Goal: Transaction & Acquisition: Book appointment/travel/reservation

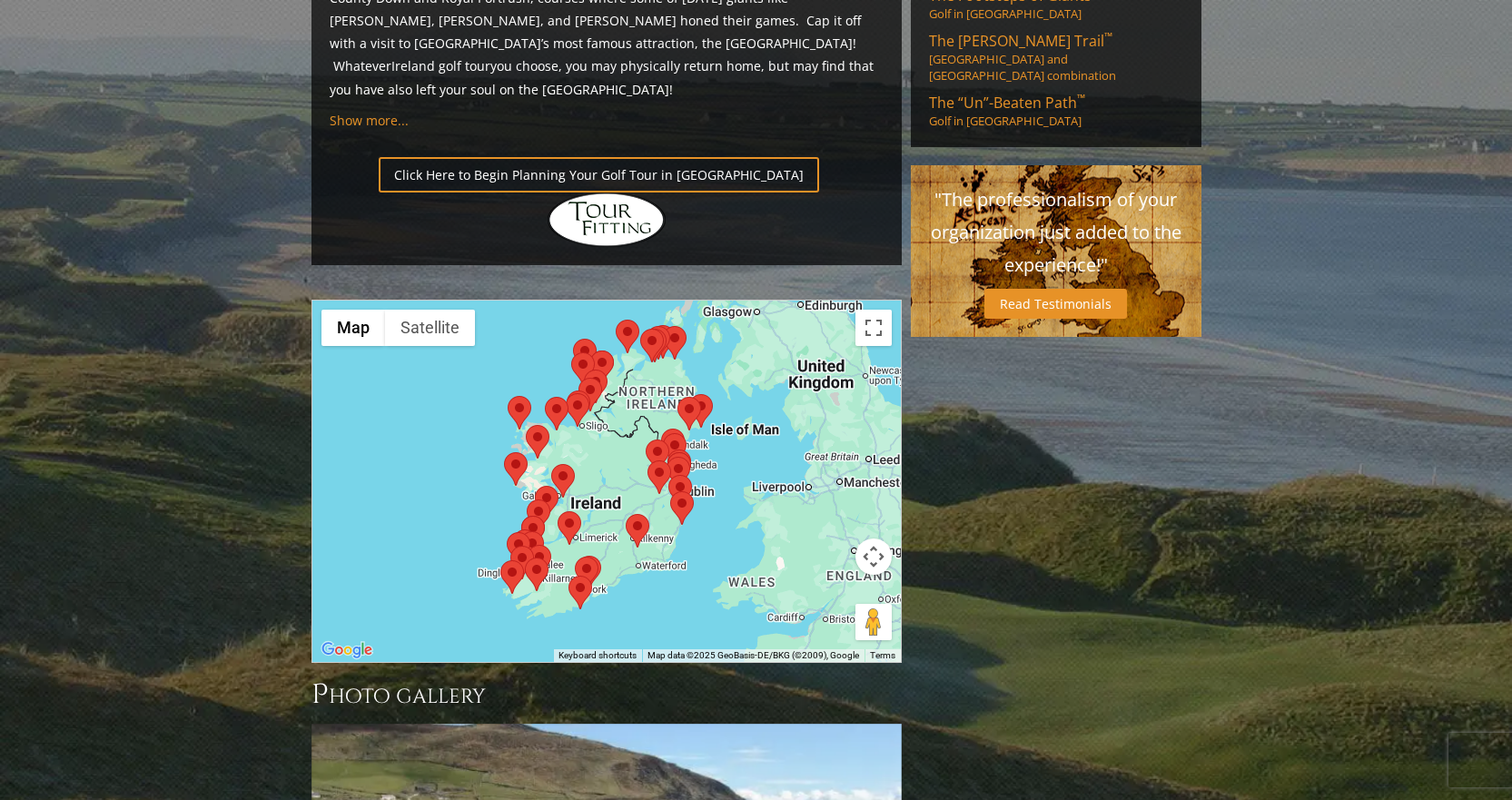
scroll to position [1363, 0]
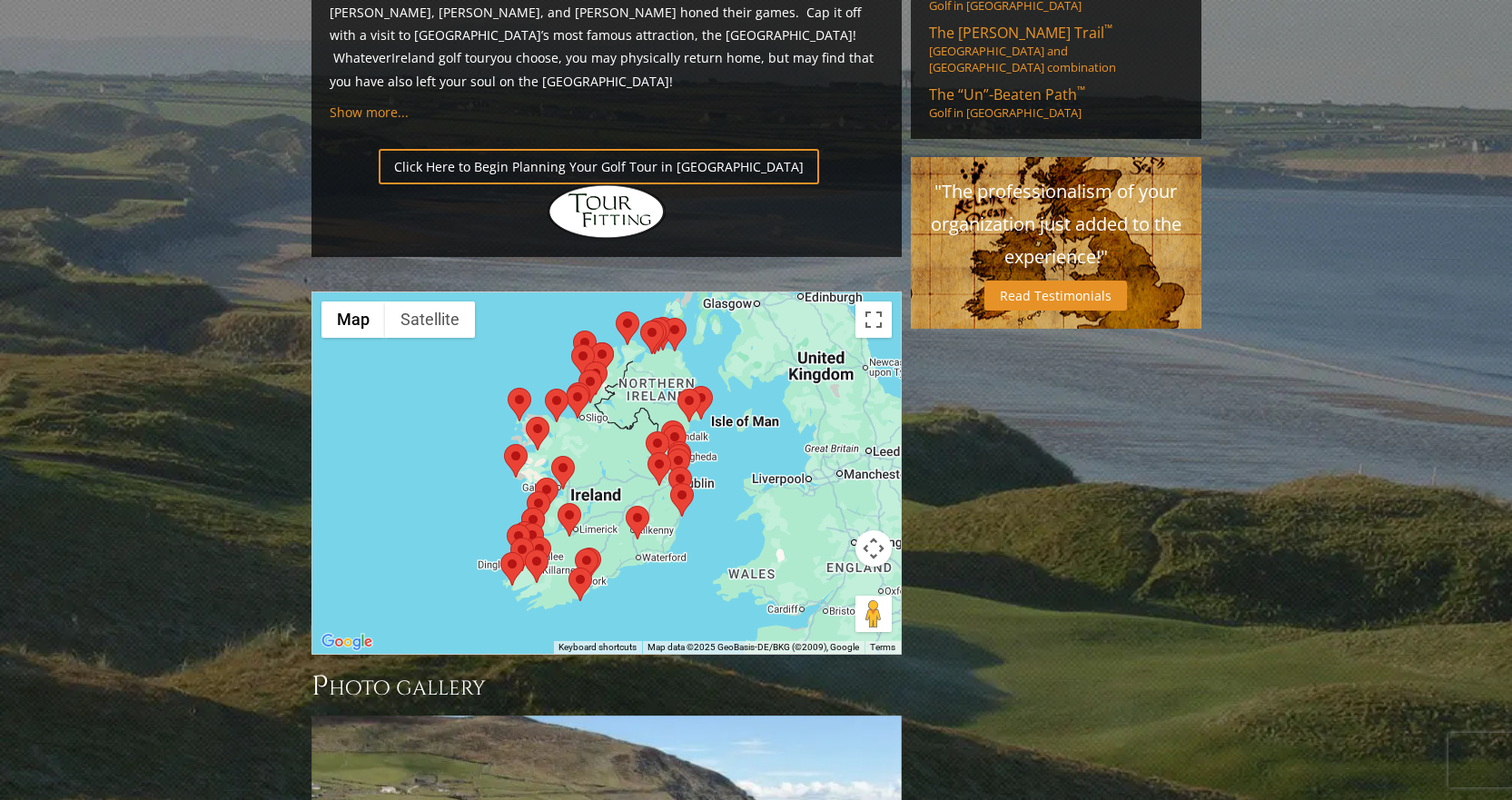
click at [611, 355] on div at bounding box center [607, 473] width 589 height 362
click at [380, 331] on div at bounding box center [607, 473] width 589 height 362
click at [363, 301] on button "Map" at bounding box center [353, 319] width 64 height 37
click at [874, 301] on button "Toggle fullscreen view" at bounding box center [874, 319] width 37 height 37
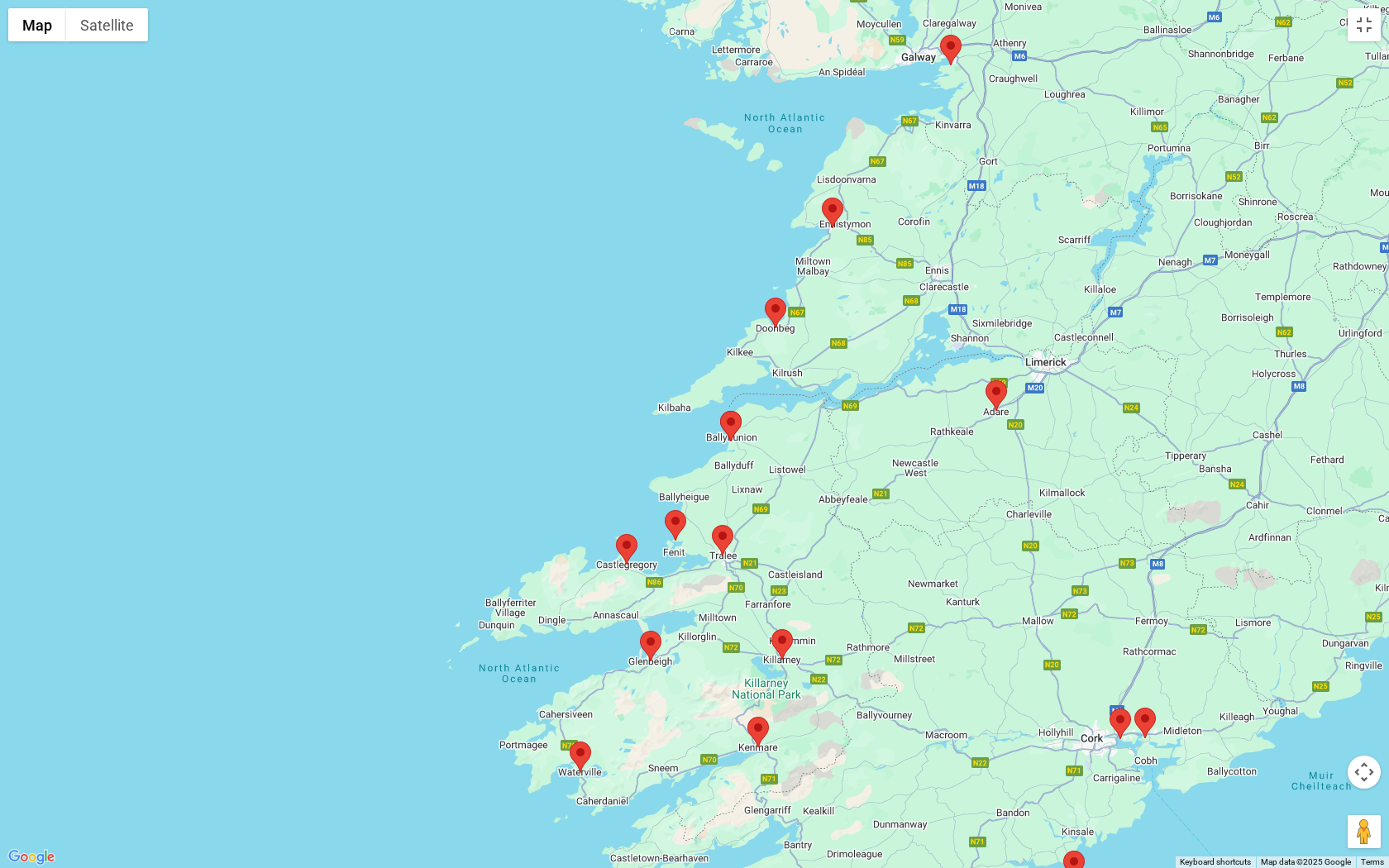
drag, startPoint x: 535, startPoint y: 627, endPoint x: 510, endPoint y: 372, distance: 256.2
click at [510, 372] on div at bounding box center [694, 434] width 1389 height 868
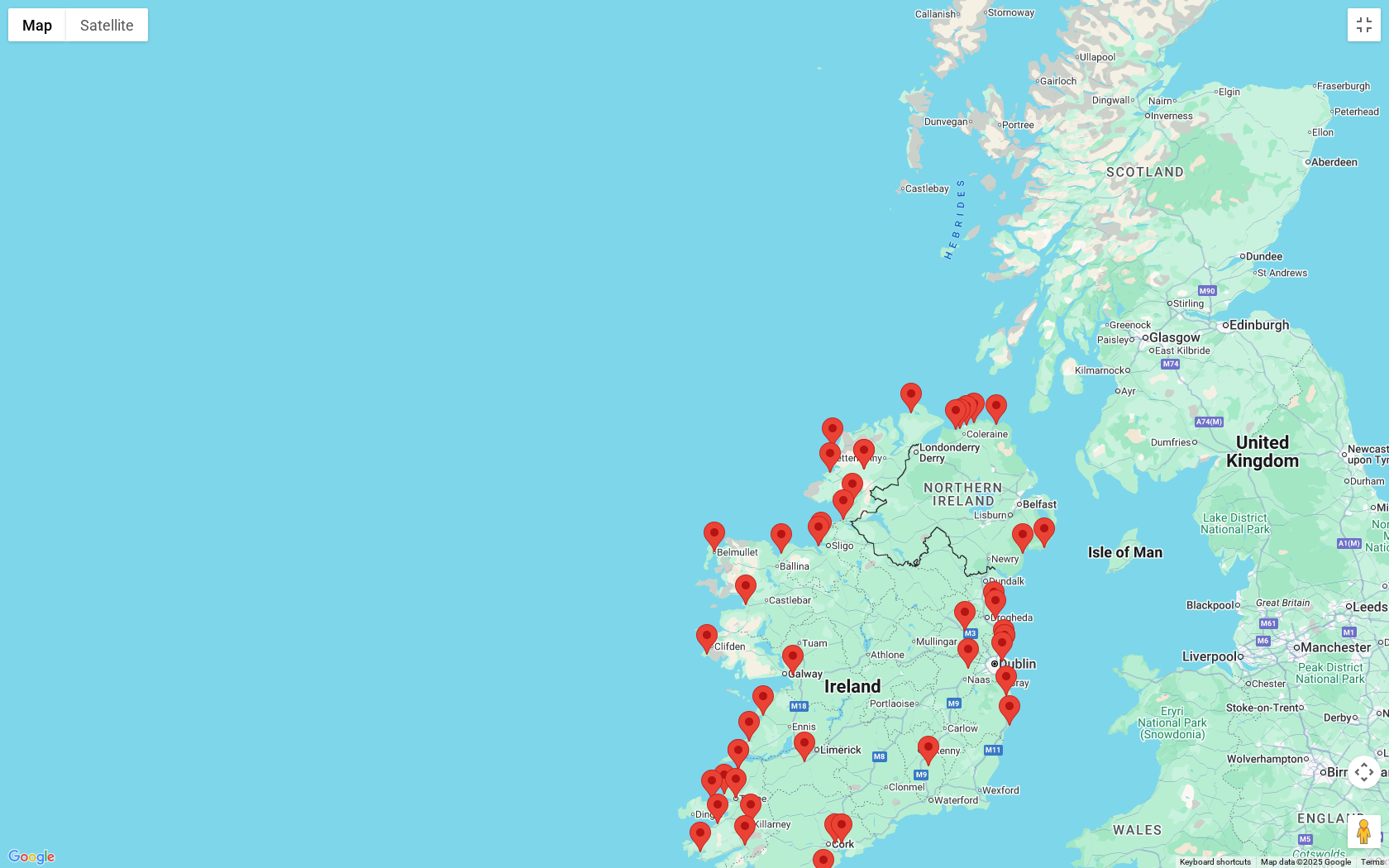
drag, startPoint x: 1031, startPoint y: 289, endPoint x: 916, endPoint y: 540, distance: 276.1
click at [869, 619] on div at bounding box center [694, 434] width 1389 height 868
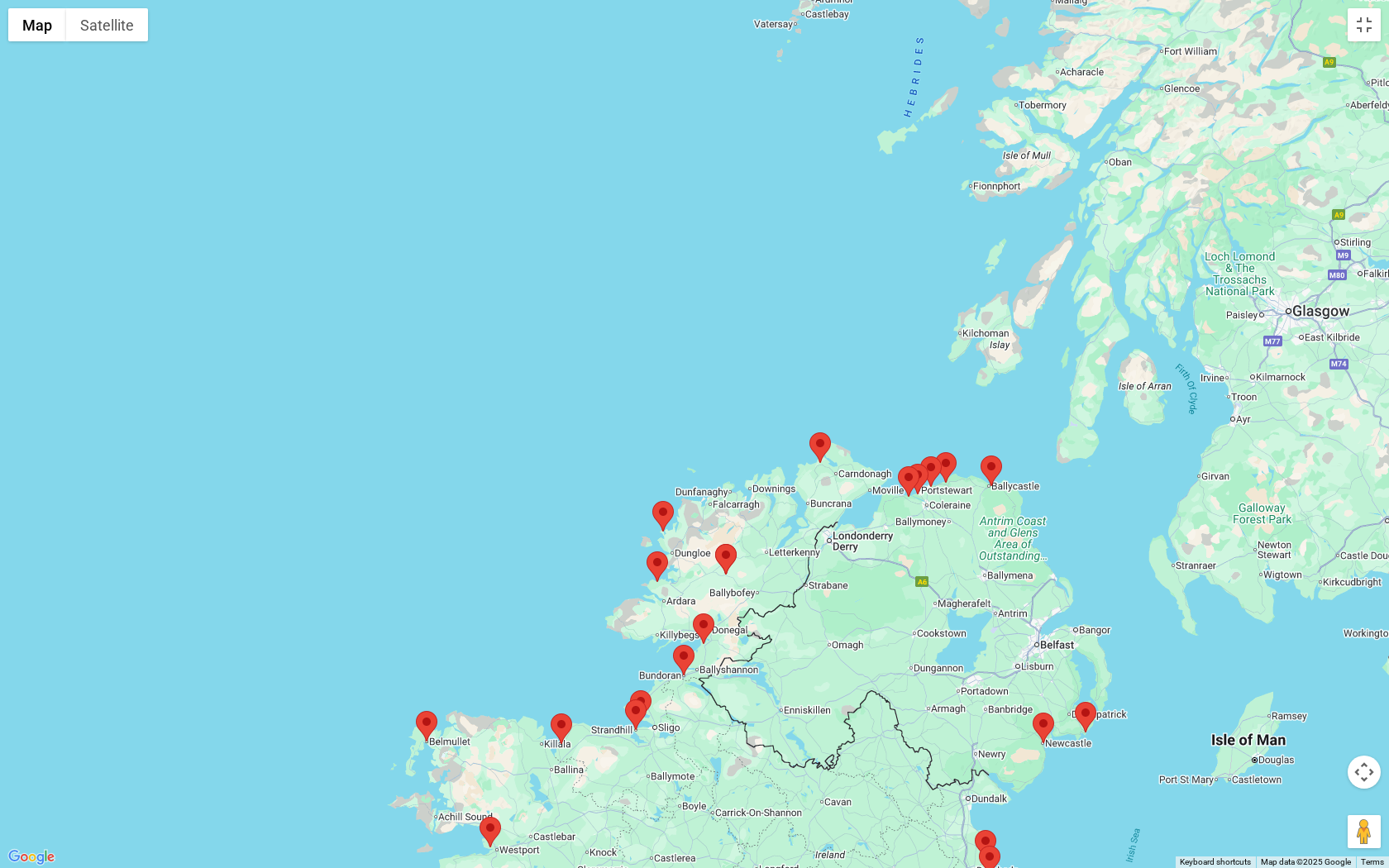
drag, startPoint x: 987, startPoint y: 445, endPoint x: 892, endPoint y: 655, distance: 230.5
click at [893, 655] on div at bounding box center [694, 434] width 1389 height 868
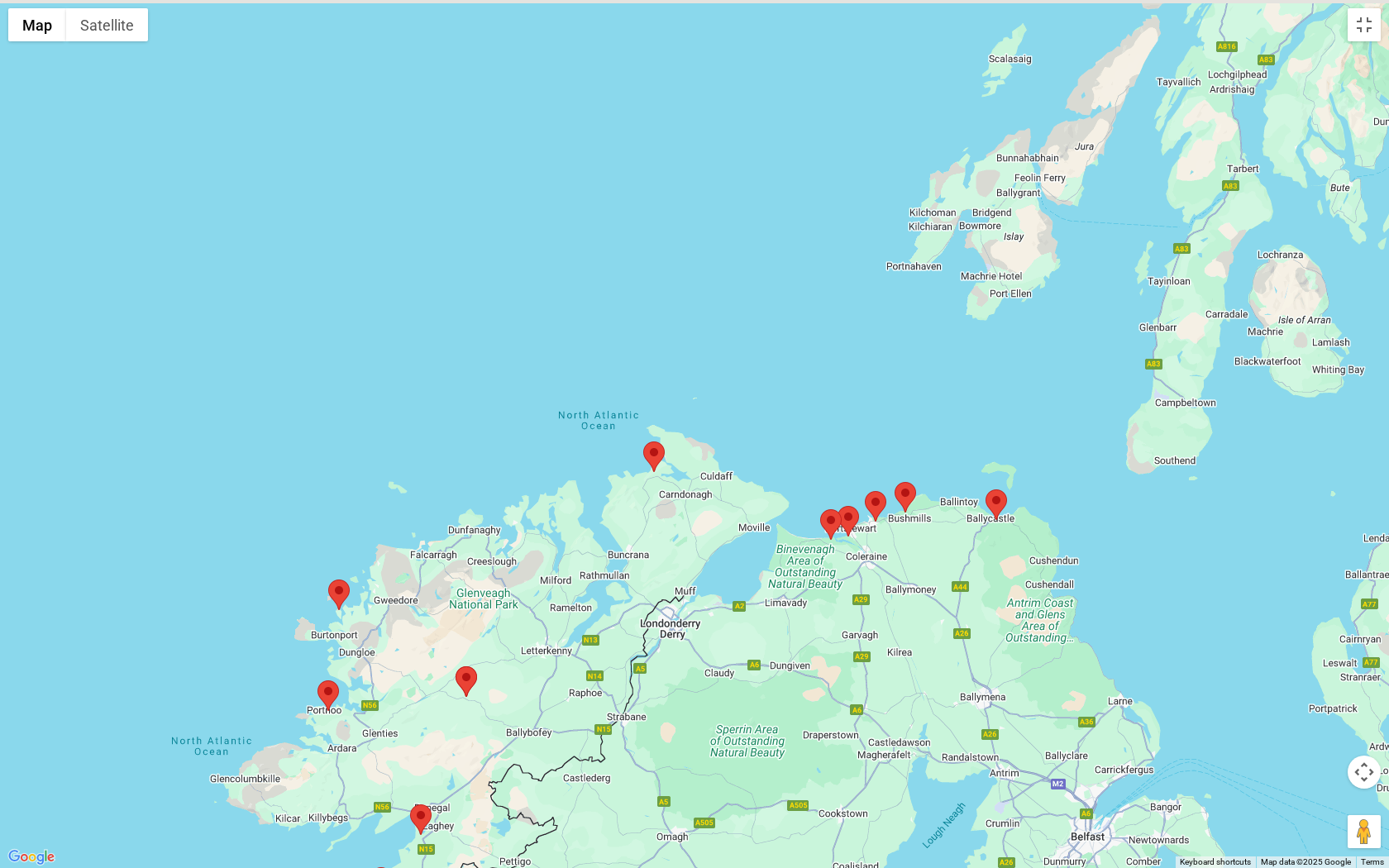
drag, startPoint x: 977, startPoint y: 545, endPoint x: 875, endPoint y: 727, distance: 208.6
click at [875, 727] on div at bounding box center [694, 434] width 1389 height 868
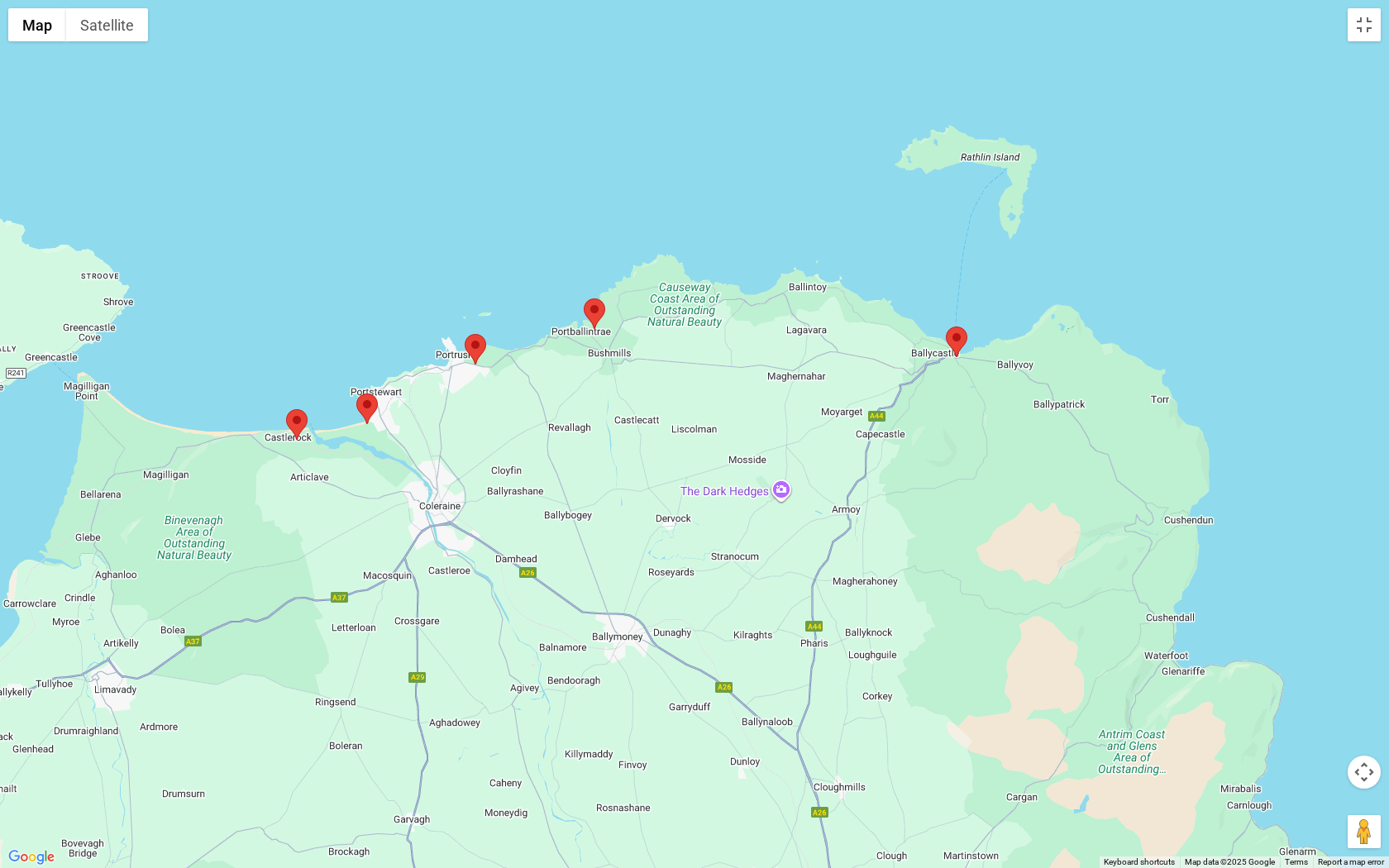
drag, startPoint x: 774, startPoint y: 654, endPoint x: 625, endPoint y: 465, distance: 240.7
click at [625, 465] on div at bounding box center [694, 434] width 1389 height 868
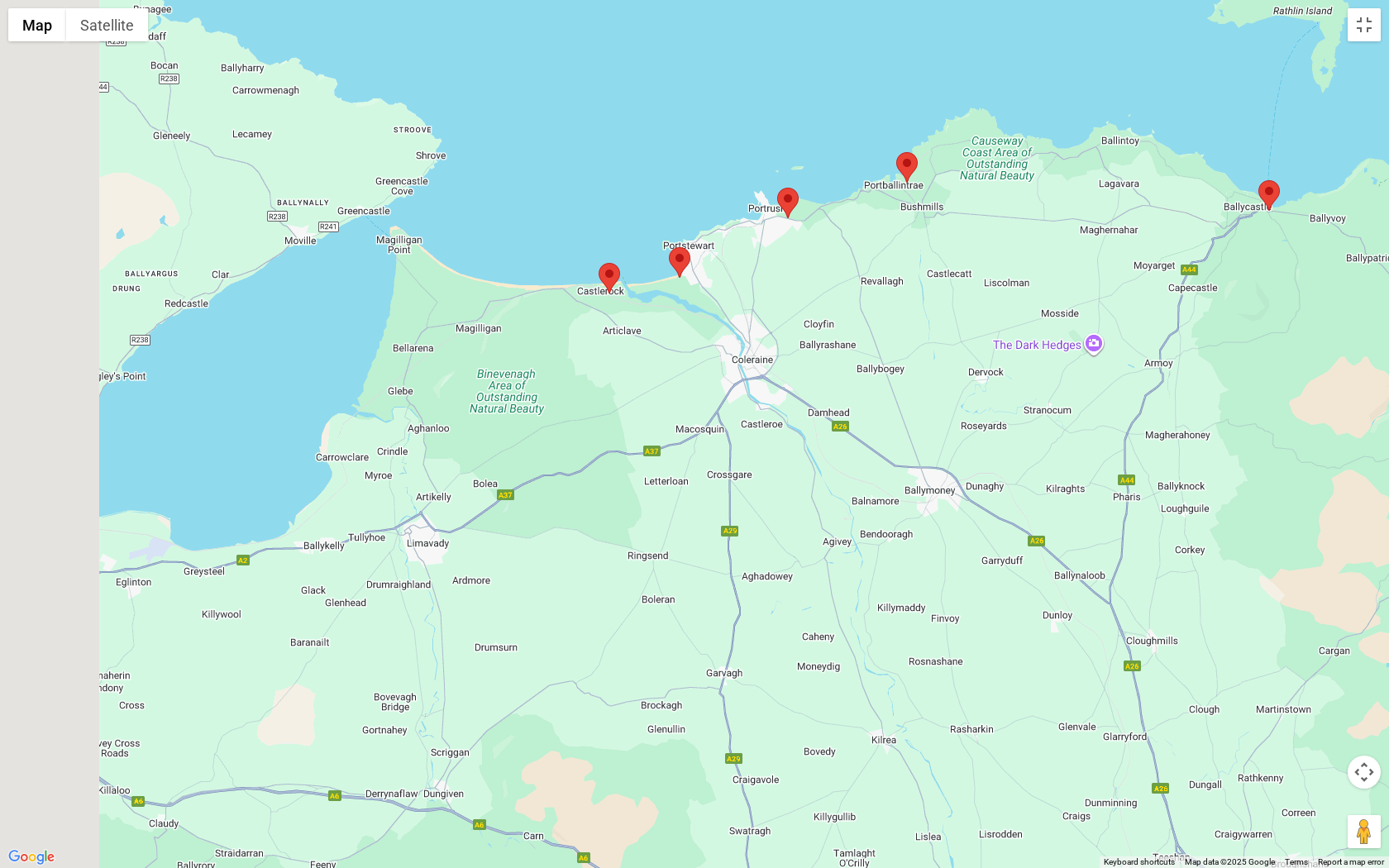
drag, startPoint x: 647, startPoint y: 518, endPoint x: 844, endPoint y: 443, distance: 210.8
click at [858, 443] on div at bounding box center [694, 434] width 1389 height 868
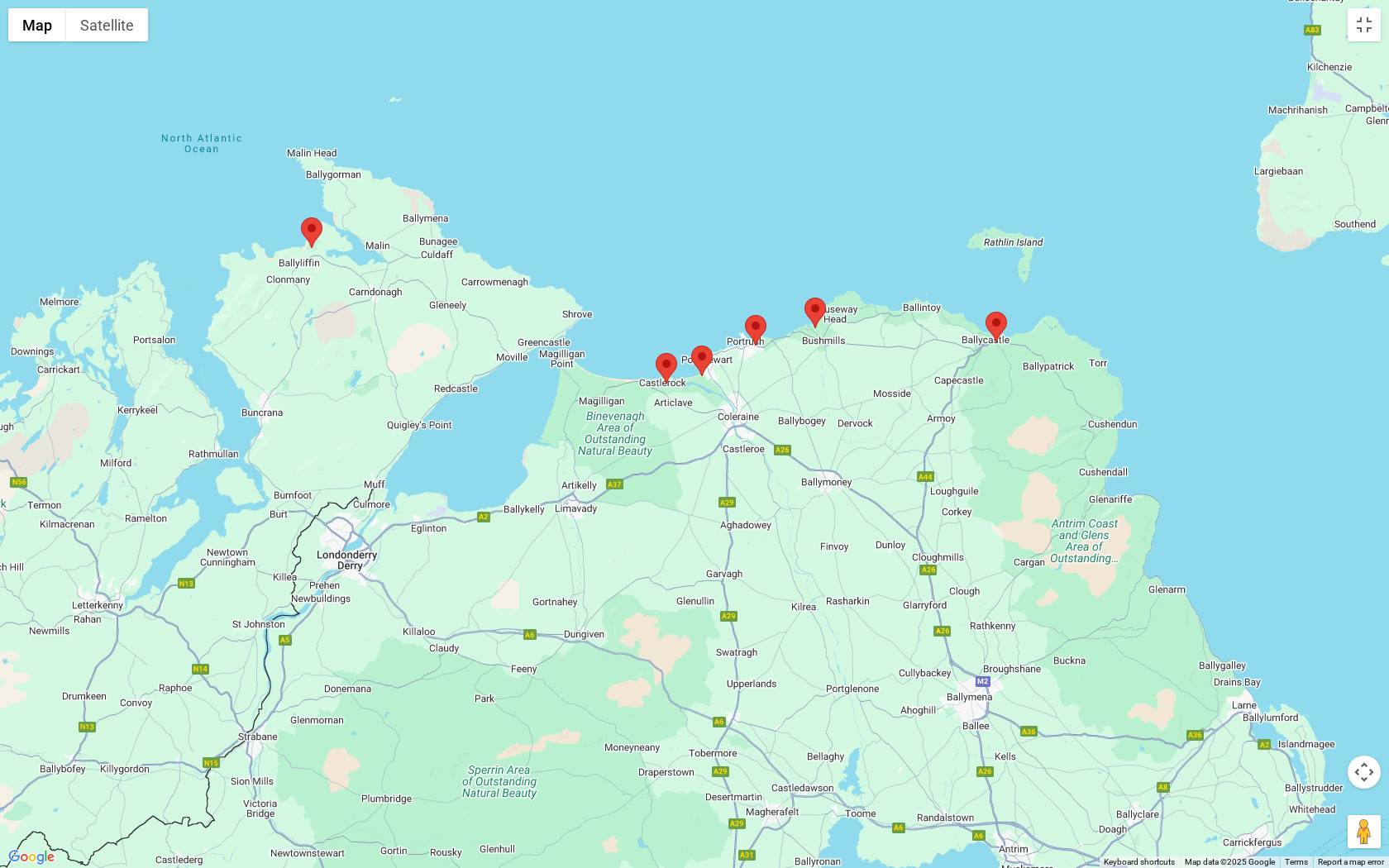
click at [301, 218] on area at bounding box center [301, 218] width 0 height 0
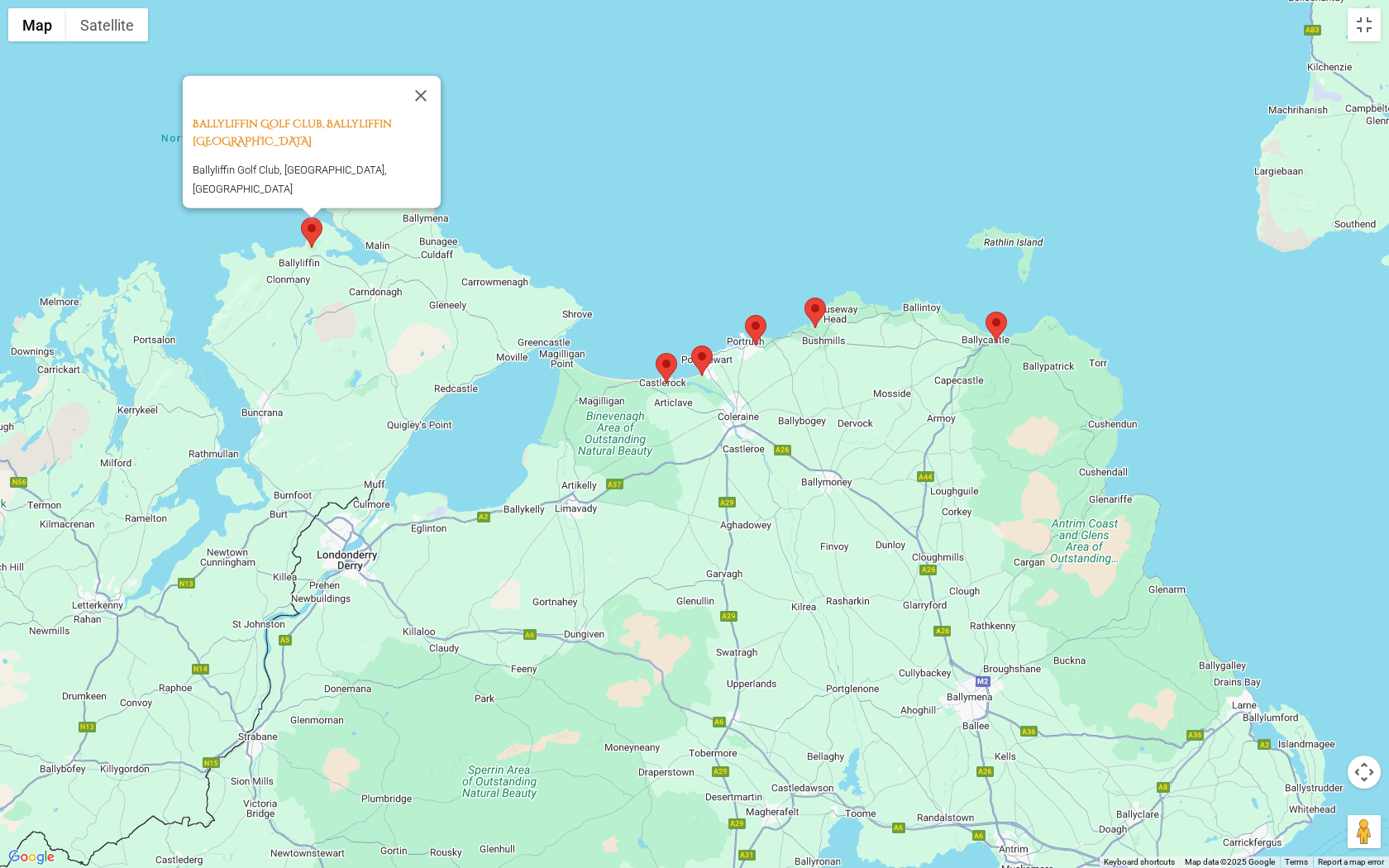
click at [430, 101] on button "Close" at bounding box center [420, 96] width 40 height 40
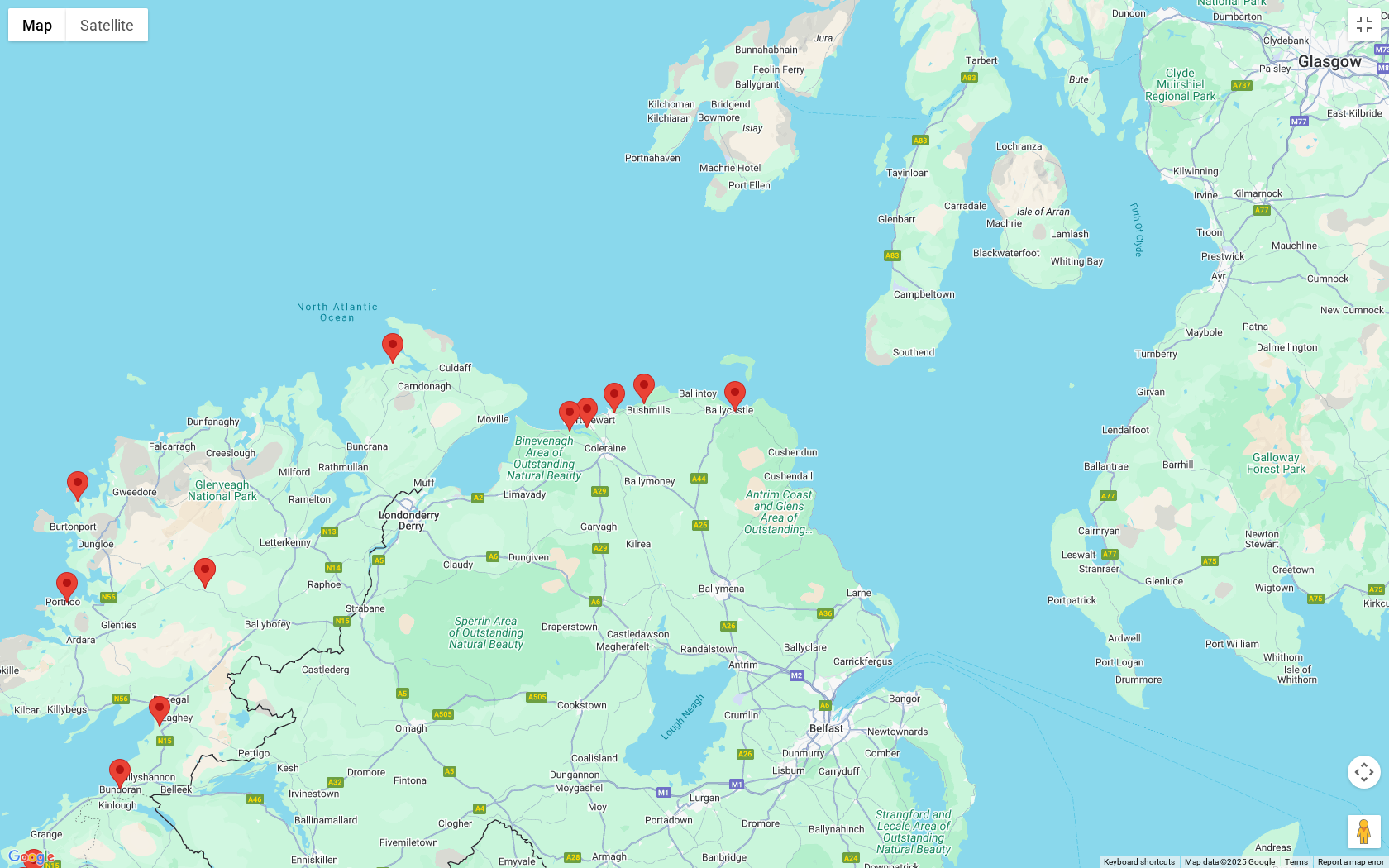
click at [194, 558] on area at bounding box center [194, 558] width 0 height 0
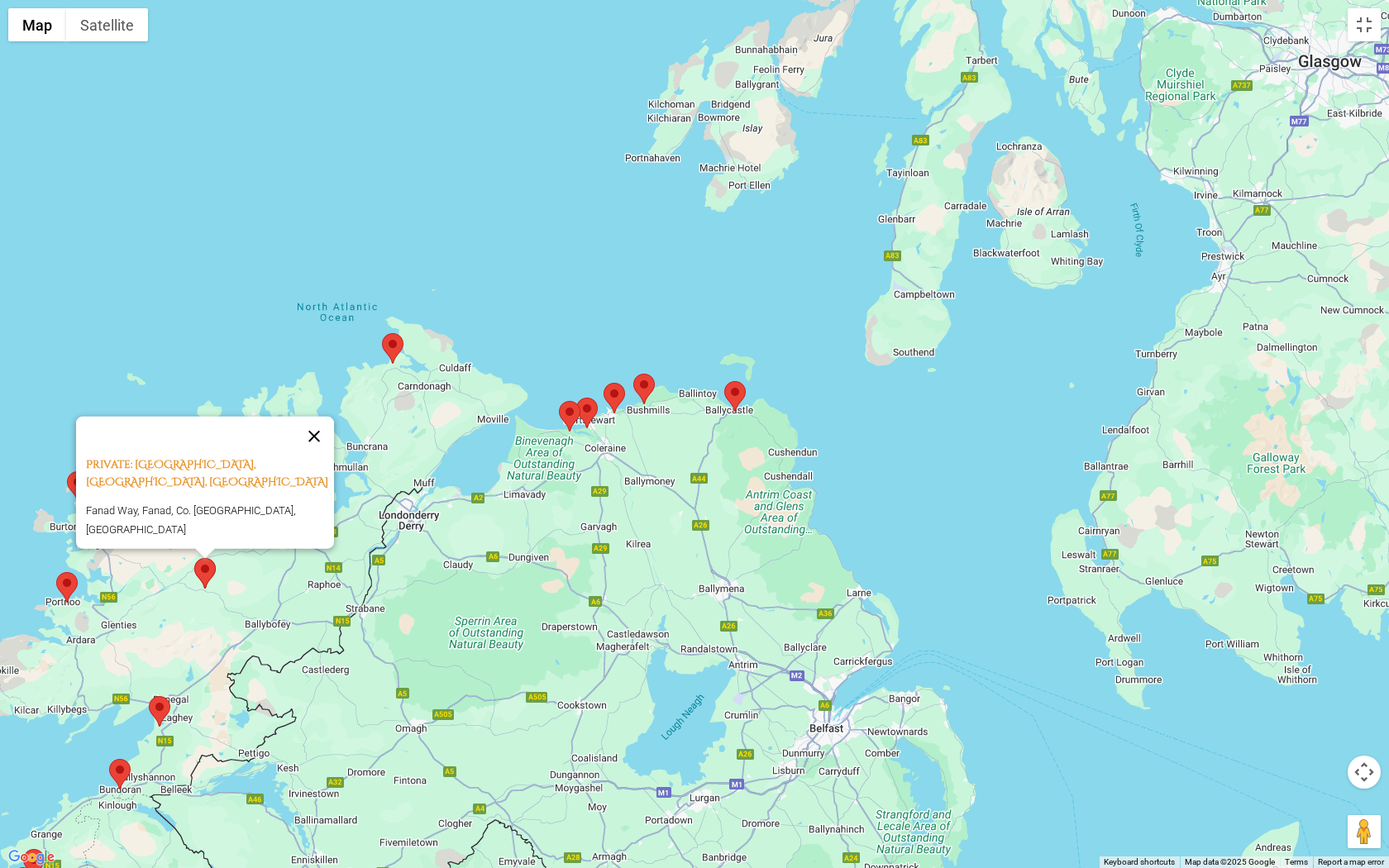
click at [321, 442] on button "Close" at bounding box center [314, 436] width 40 height 40
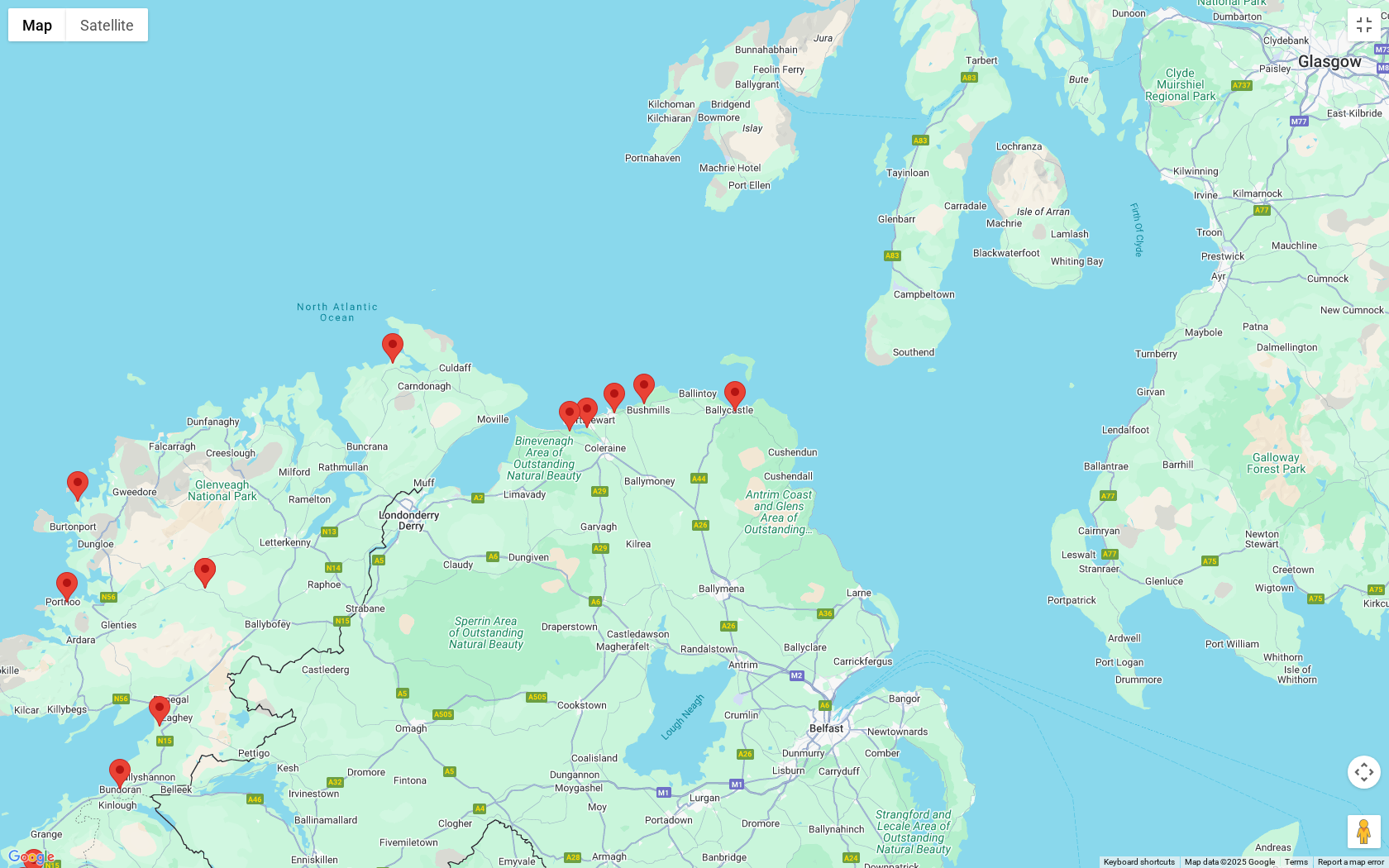
click at [67, 471] on area at bounding box center [67, 471] width 0 height 0
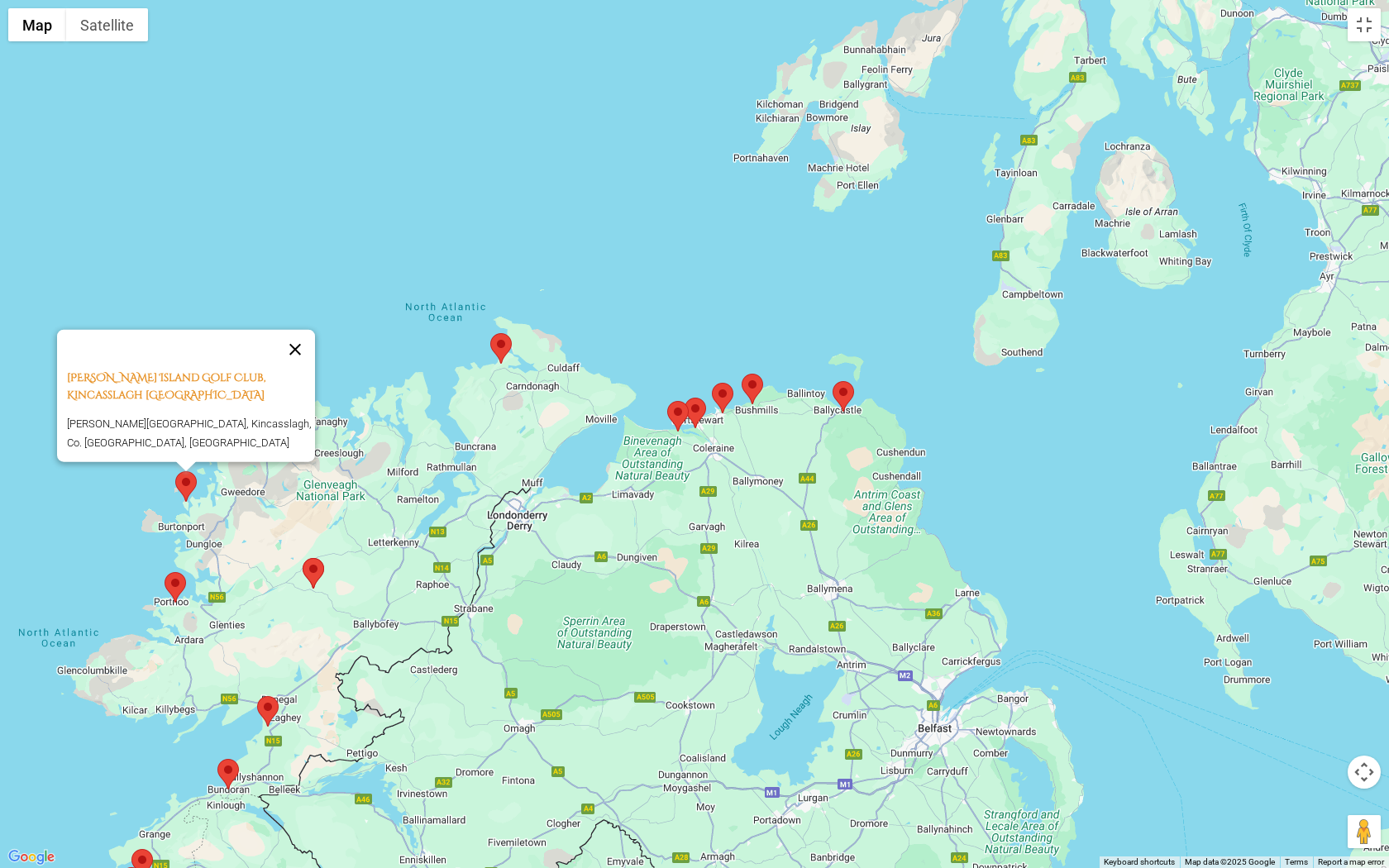
click at [311, 358] on button "Close" at bounding box center [294, 350] width 40 height 40
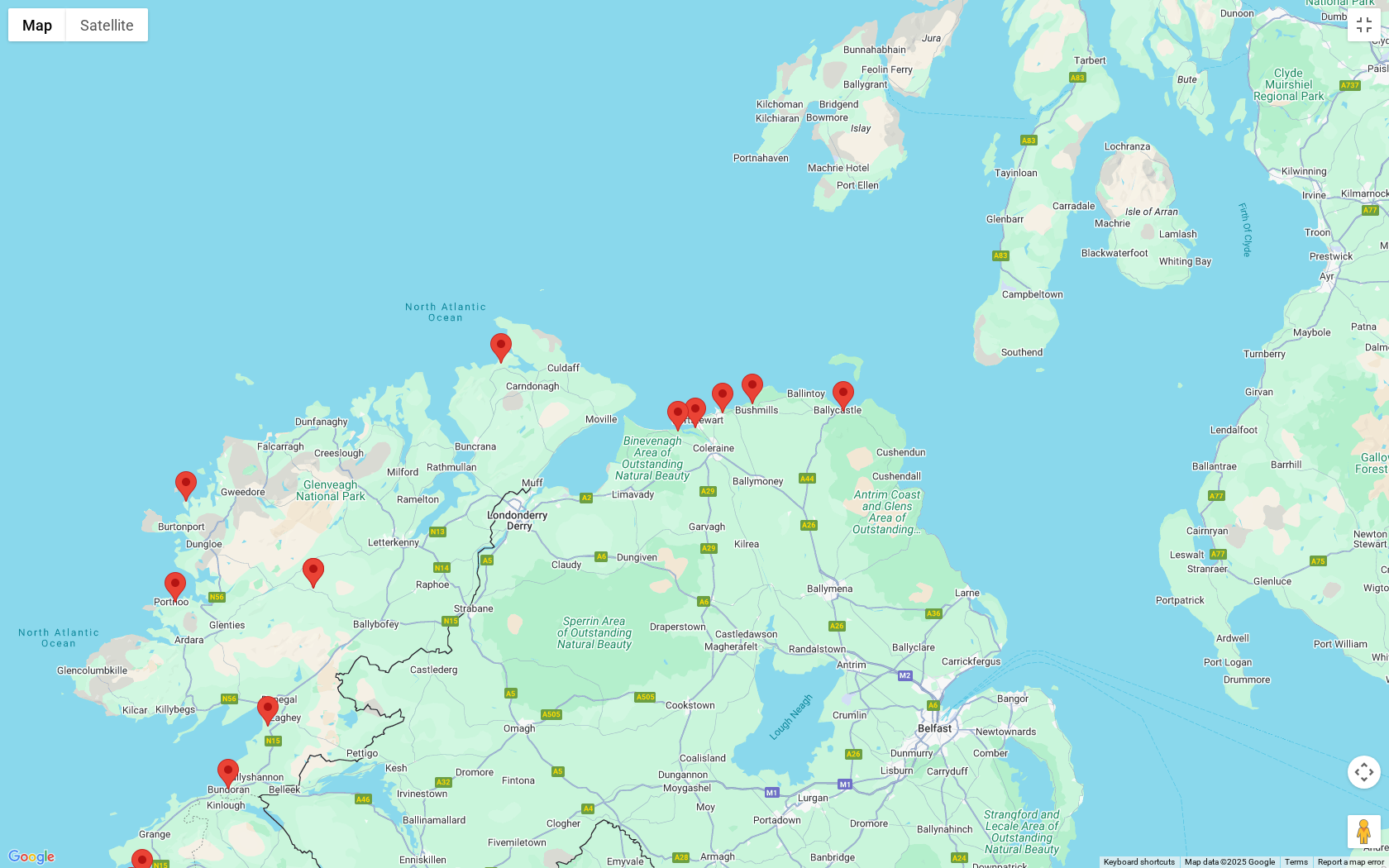
click at [164, 572] on area at bounding box center [164, 572] width 0 height 0
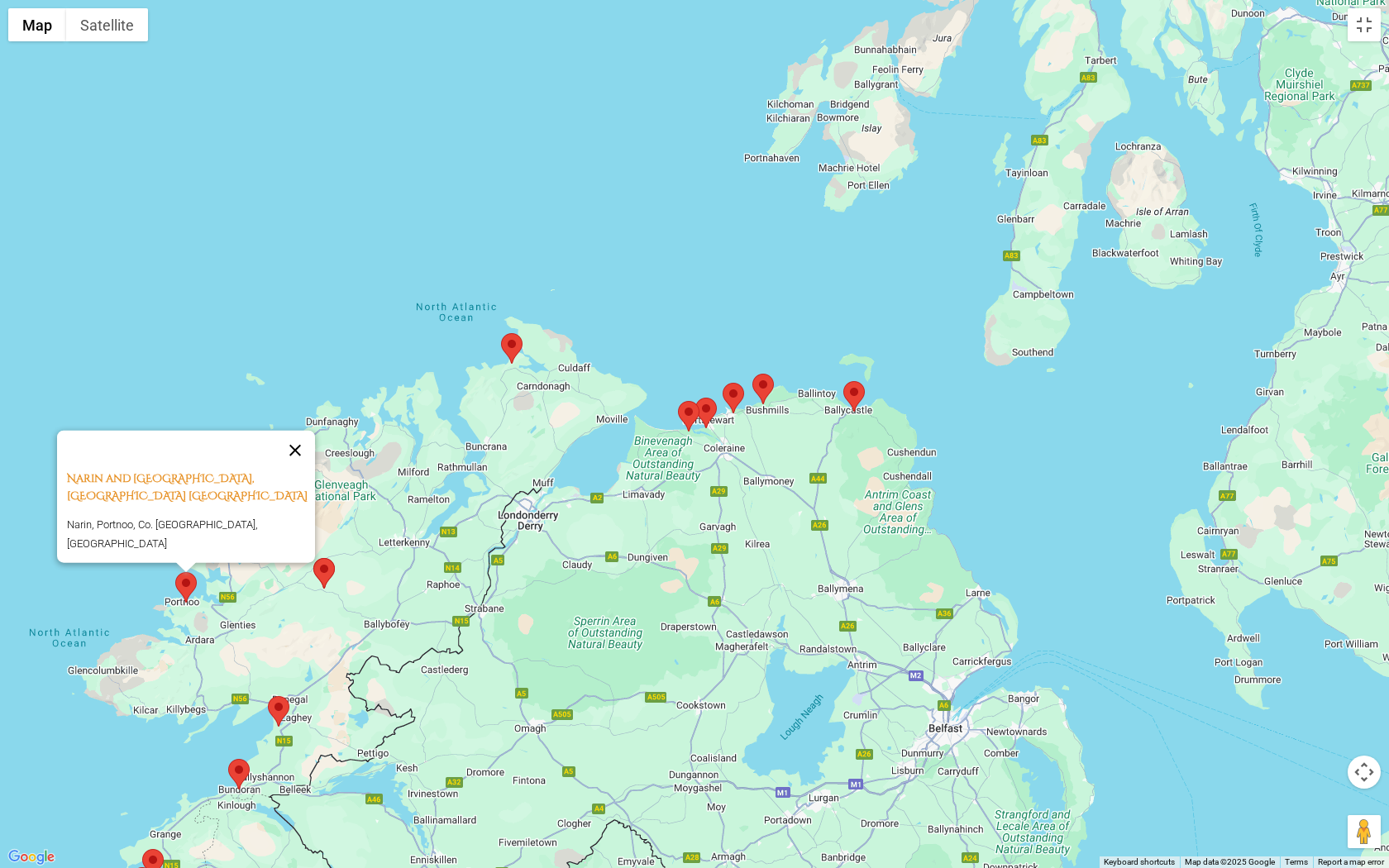
click at [304, 457] on button "Close" at bounding box center [294, 450] width 40 height 40
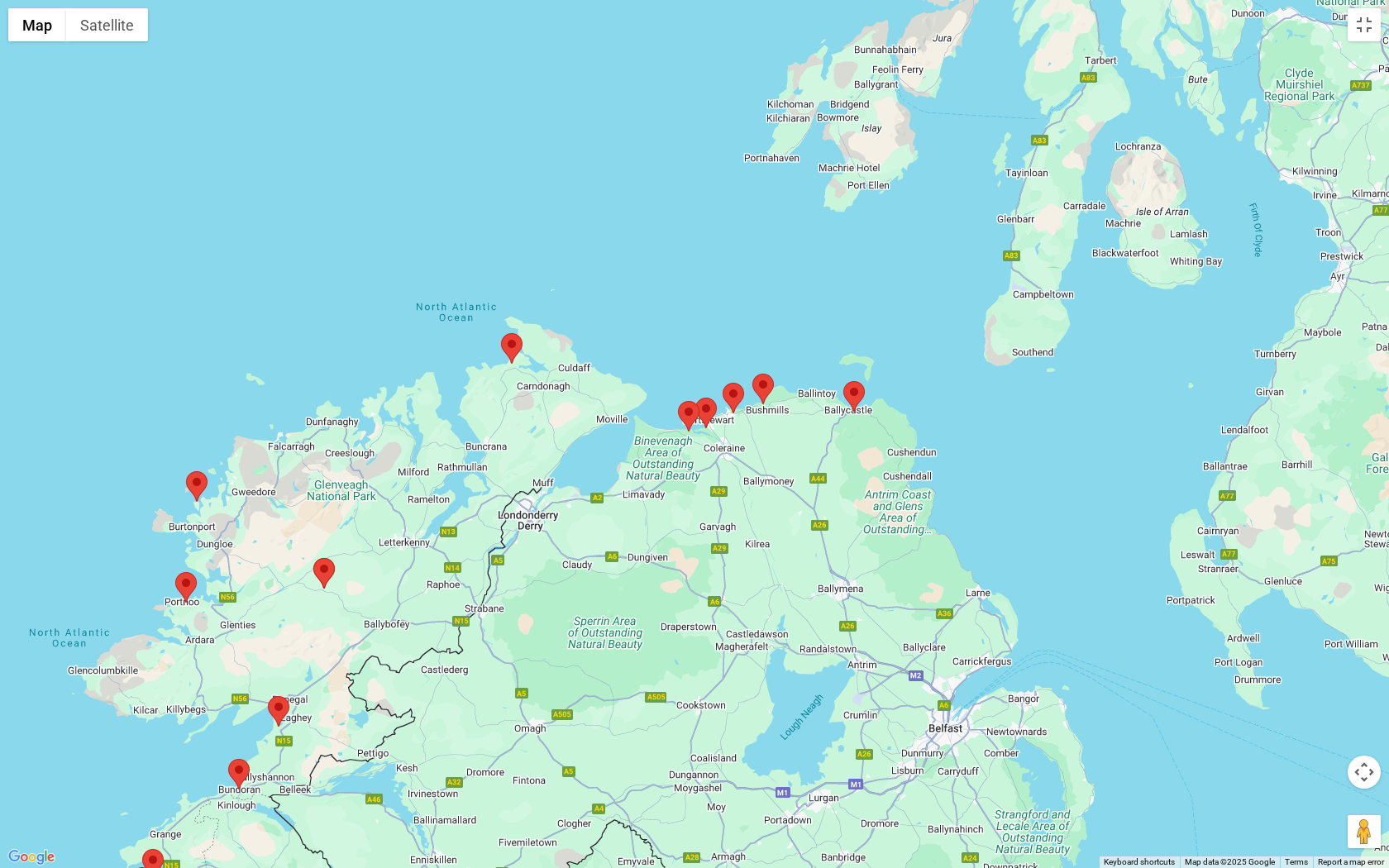
click at [678, 401] on area at bounding box center [678, 401] width 0 height 0
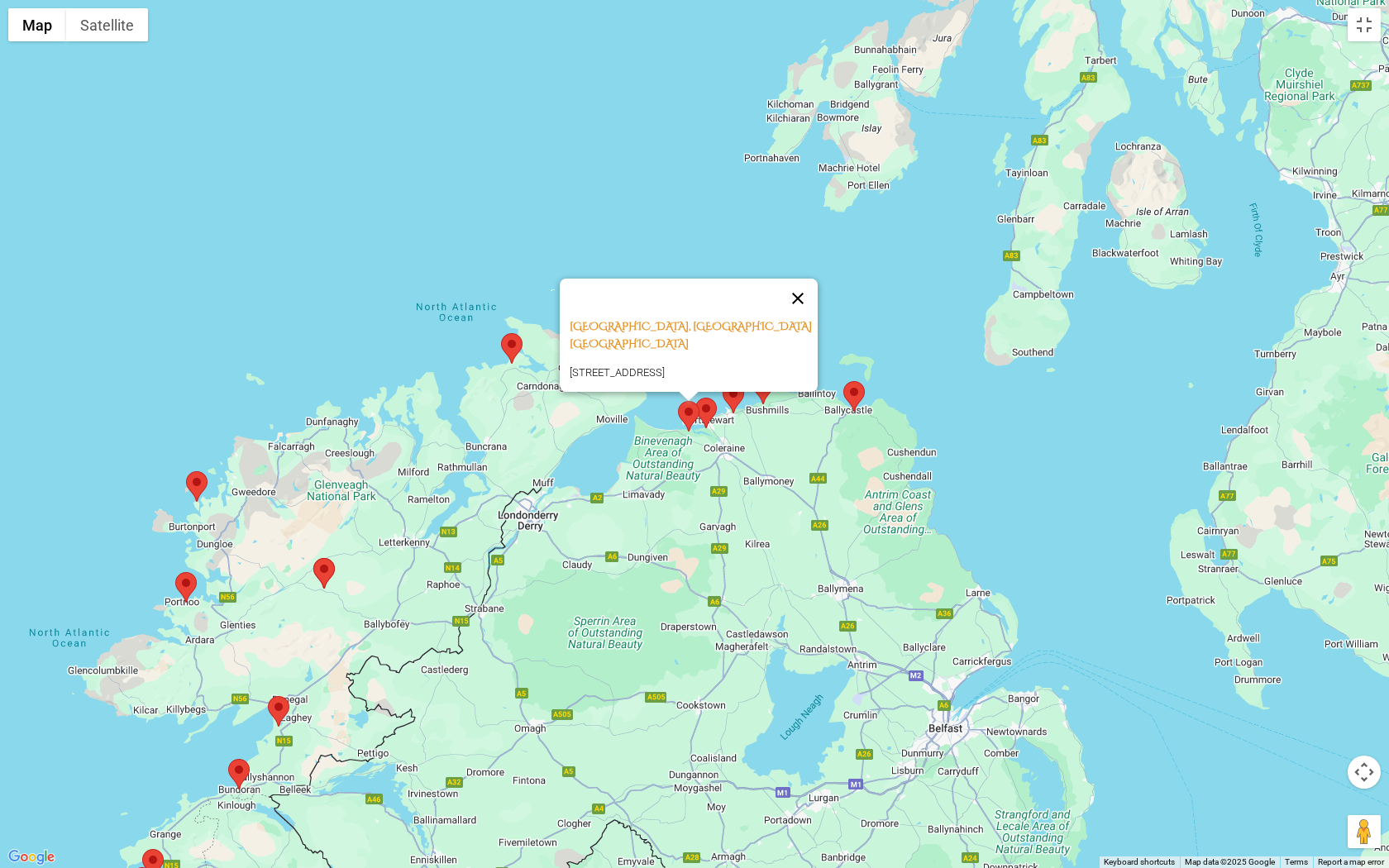
click at [806, 278] on button "Close" at bounding box center [798, 298] width 40 height 40
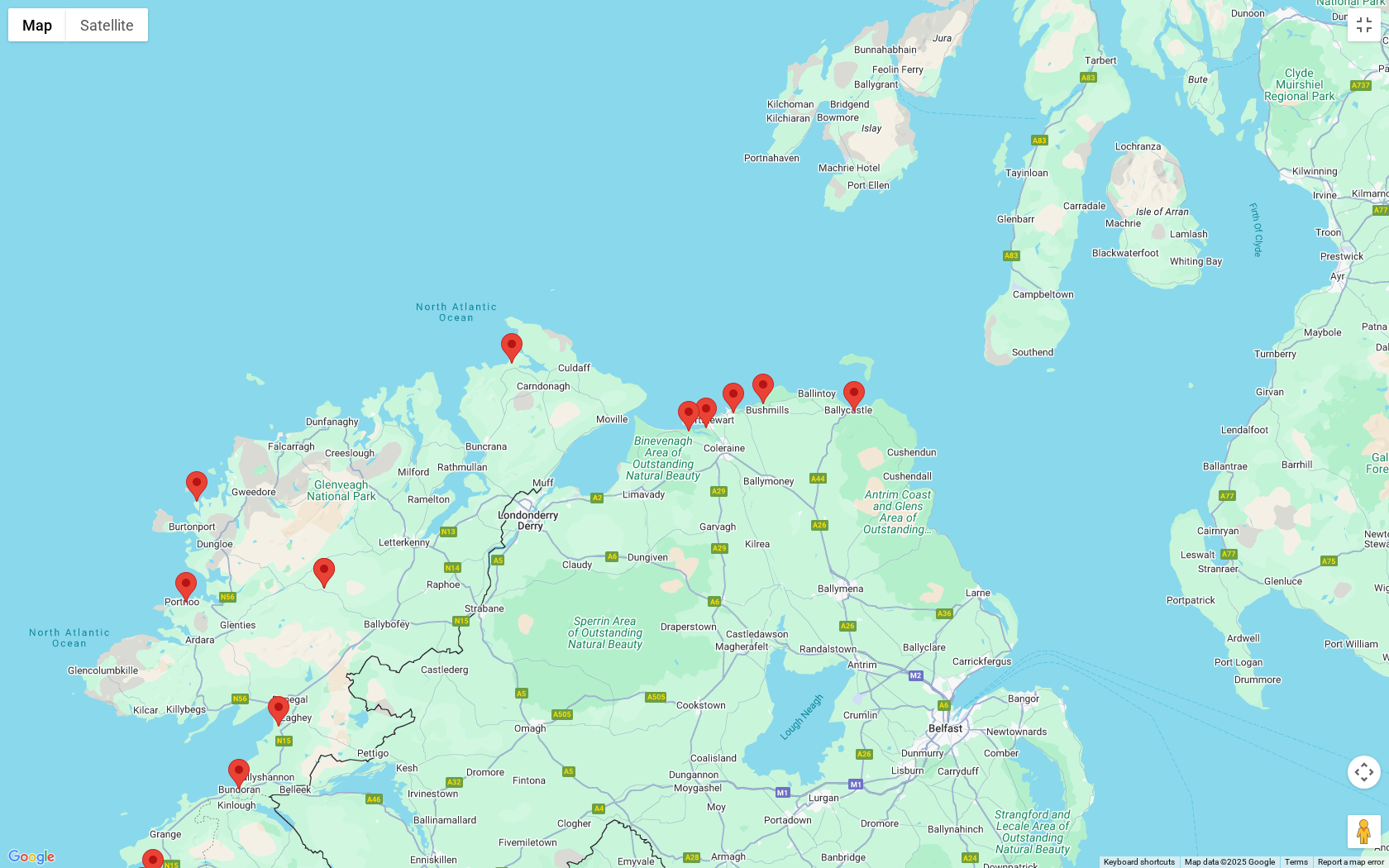
click at [696, 398] on area at bounding box center [696, 398] width 0 height 0
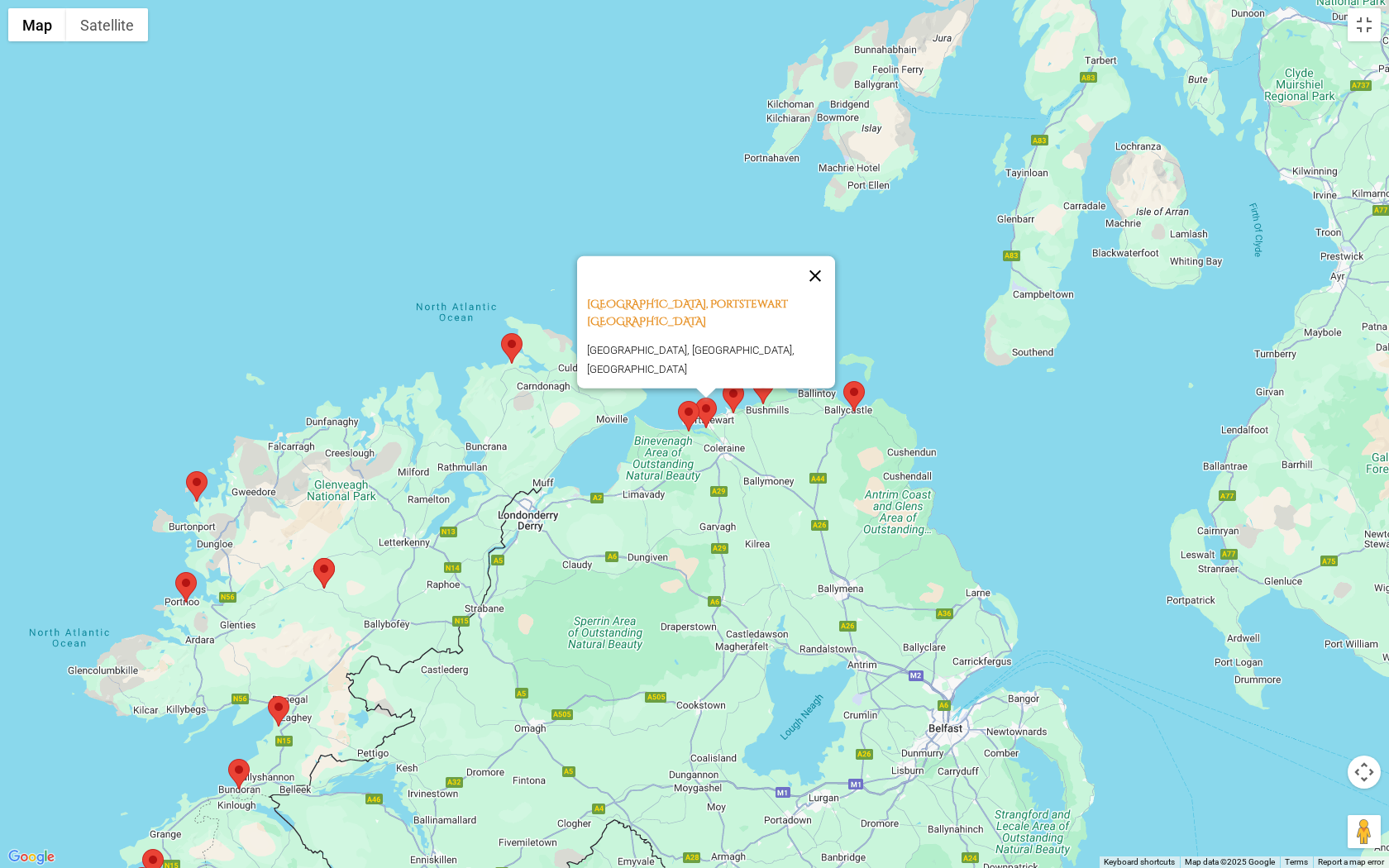
click at [817, 262] on button "Close" at bounding box center [814, 276] width 40 height 40
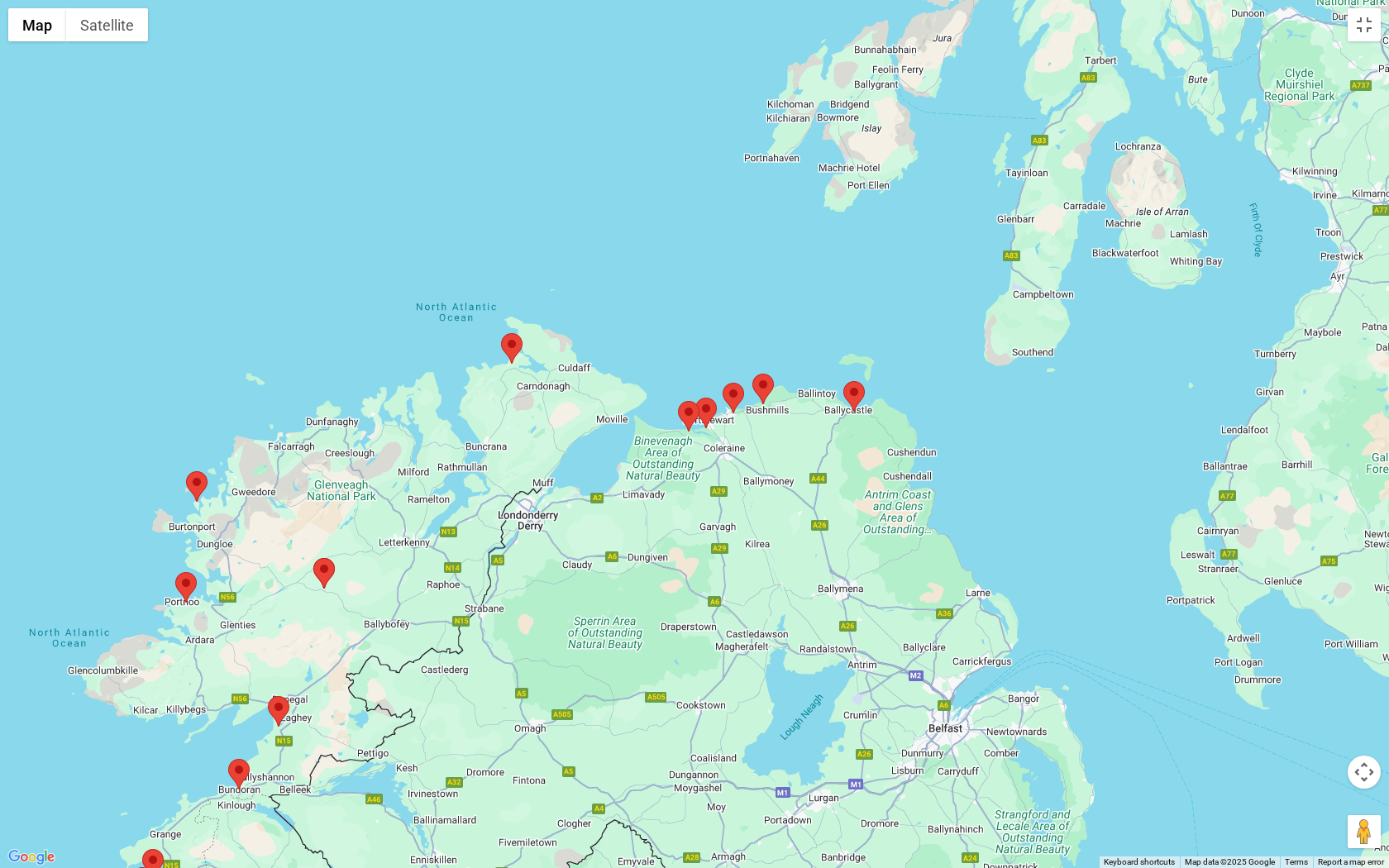
click at [723, 383] on area at bounding box center [723, 383] width 0 height 0
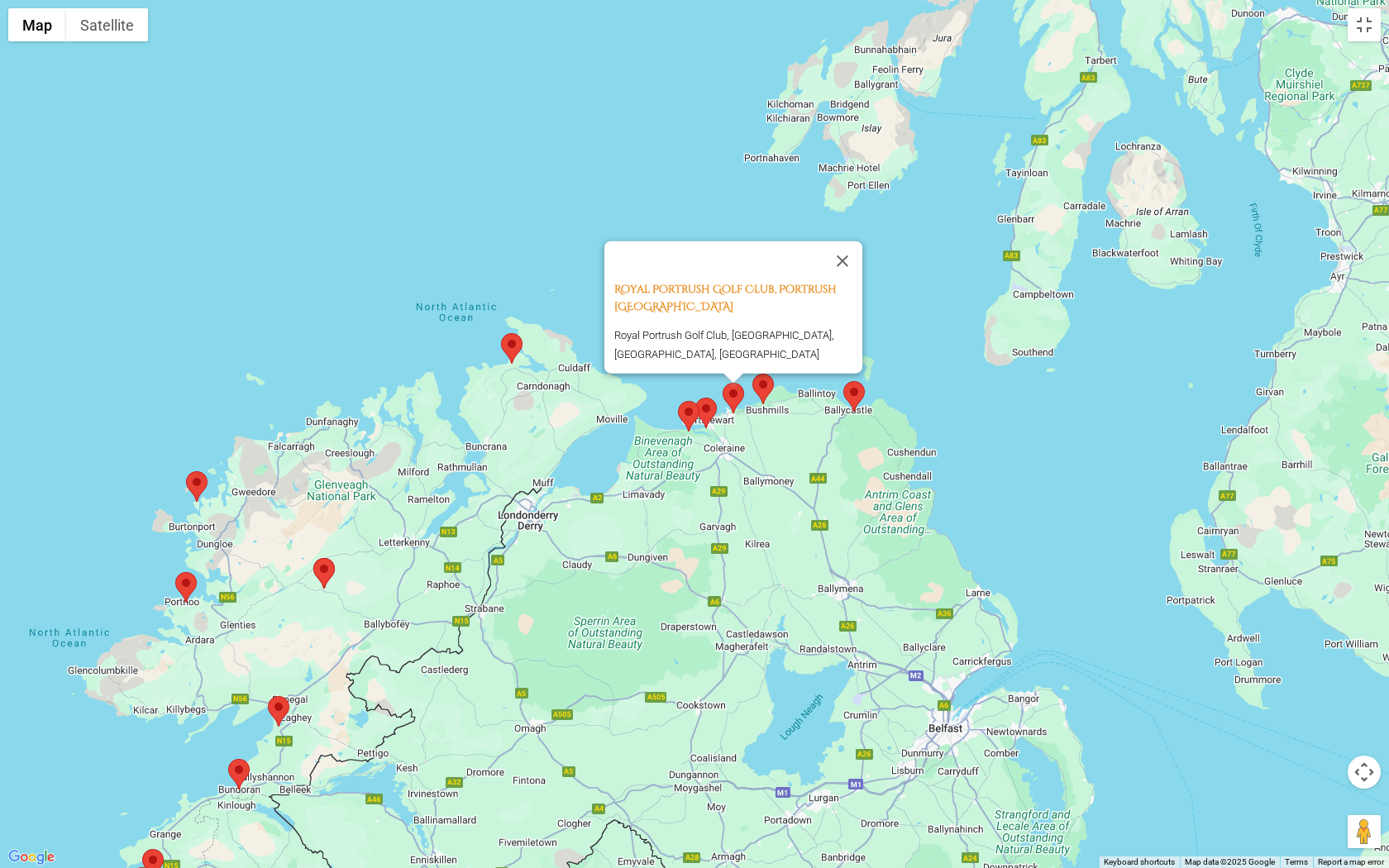
drag, startPoint x: 851, startPoint y: 242, endPoint x: 828, endPoint y: 298, distance: 60.5
click at [851, 242] on button "Close" at bounding box center [843, 261] width 40 height 40
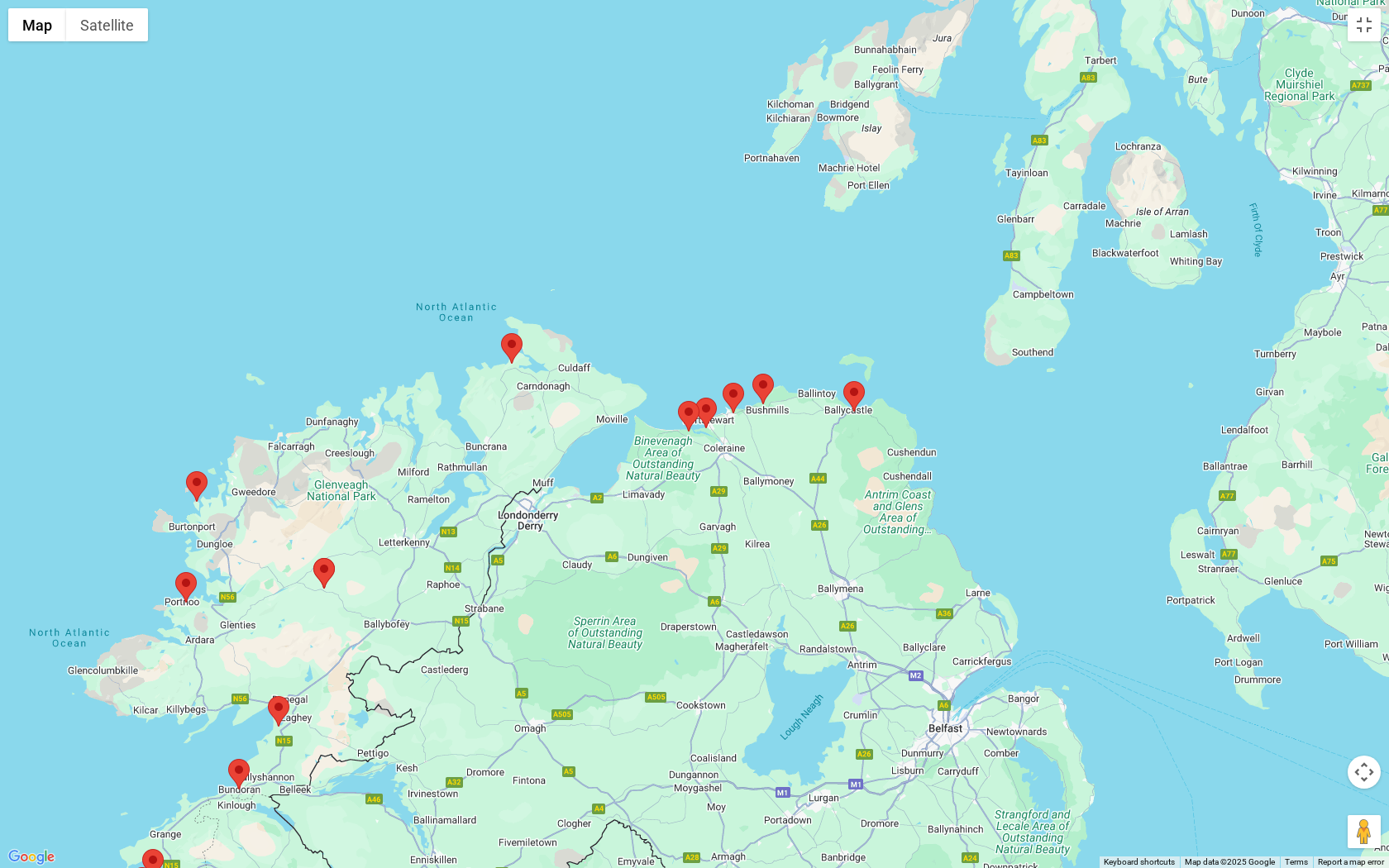
click at [753, 373] on area at bounding box center [753, 373] width 0 height 0
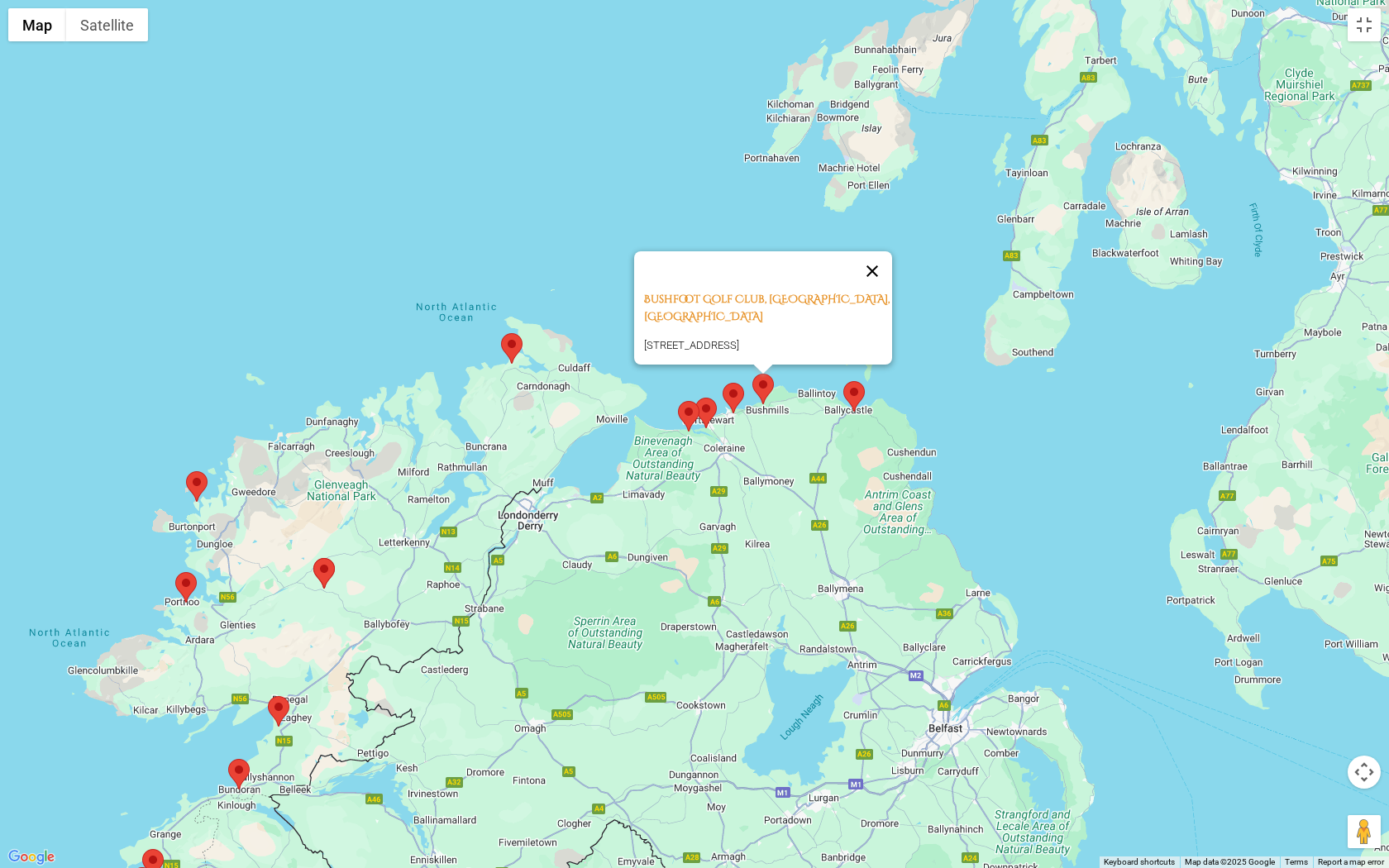
click at [879, 262] on button "Close" at bounding box center [872, 271] width 40 height 40
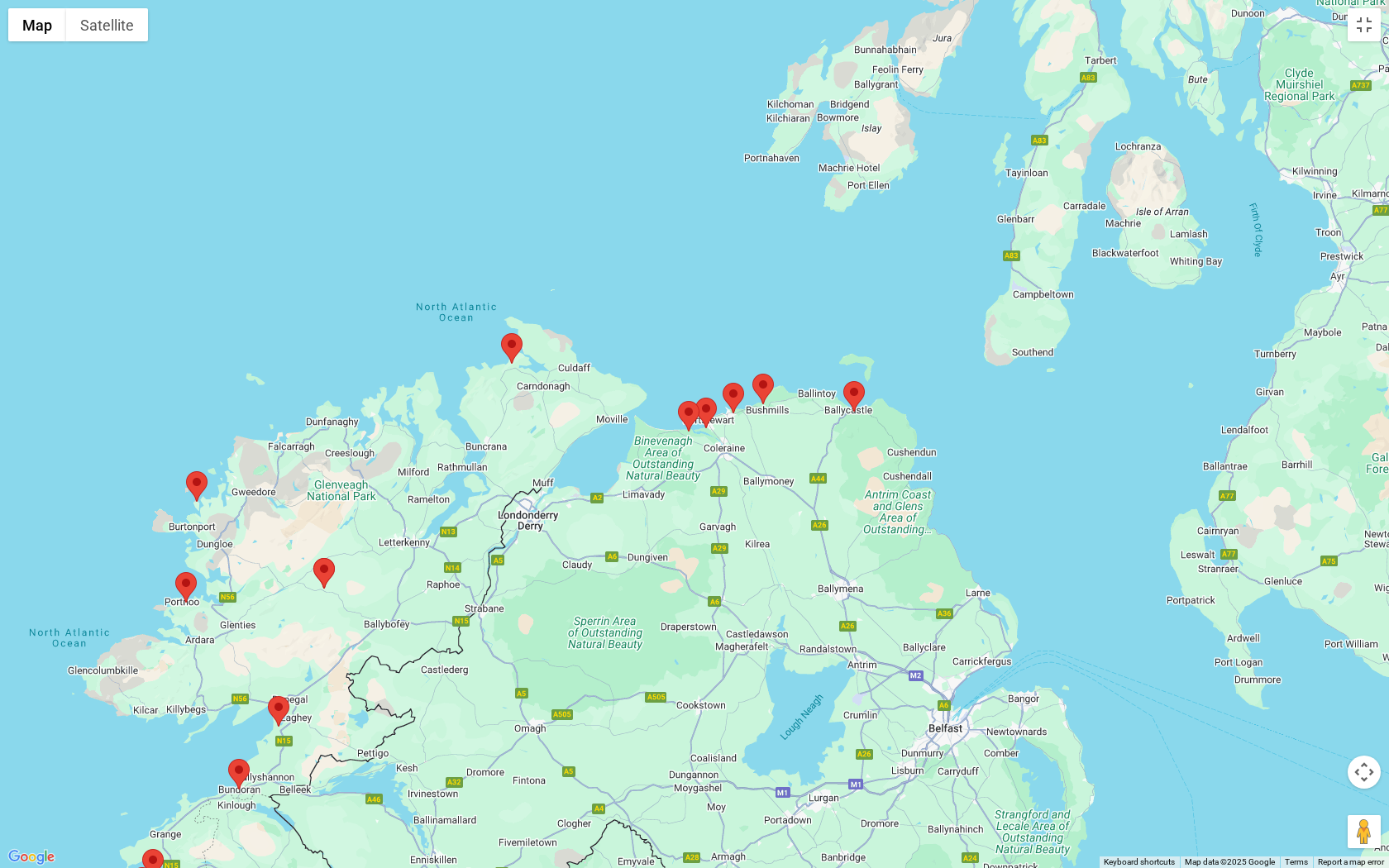
click at [843, 381] on area at bounding box center [843, 381] width 0 height 0
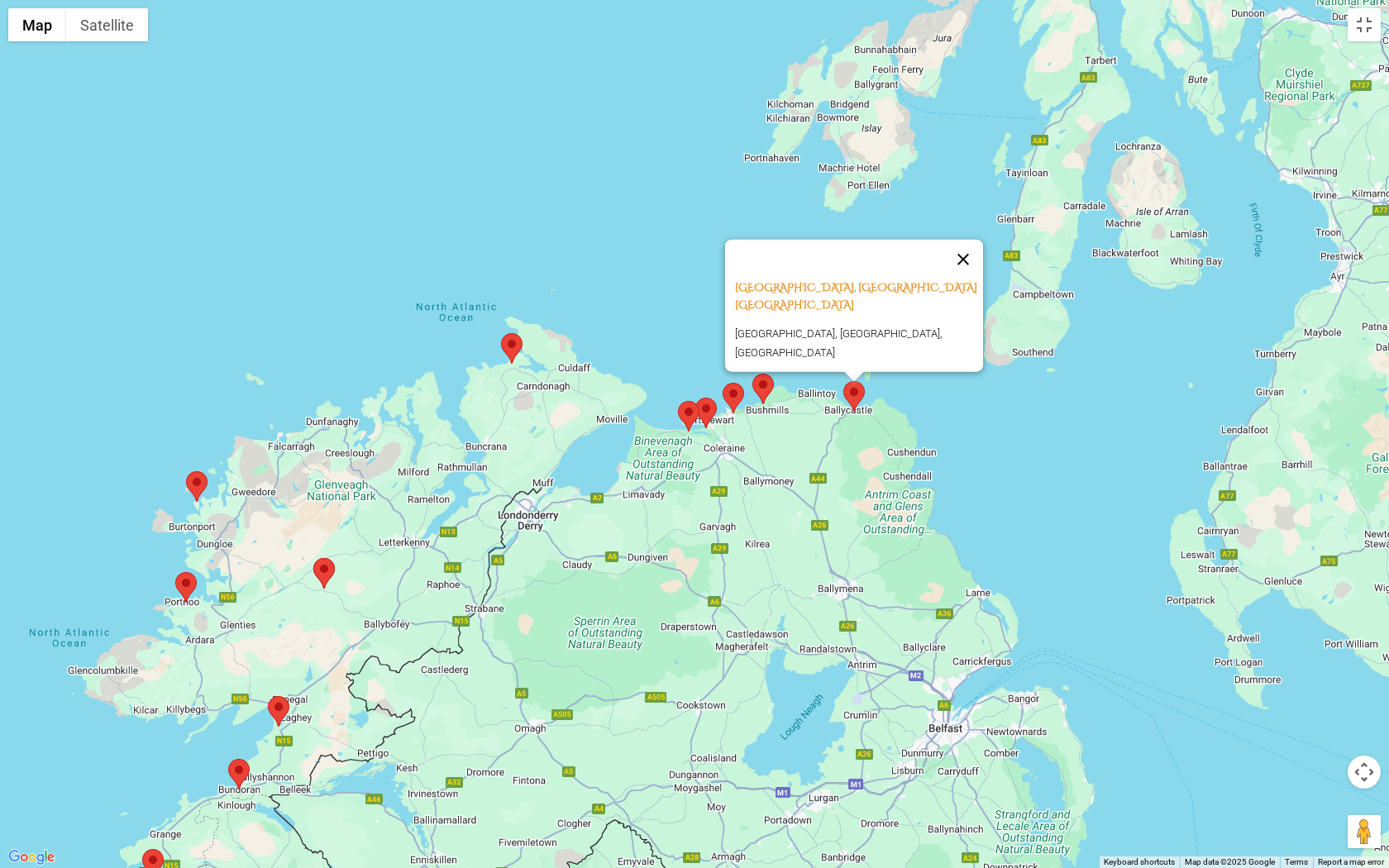
click at [971, 252] on button "Close" at bounding box center [963, 259] width 40 height 40
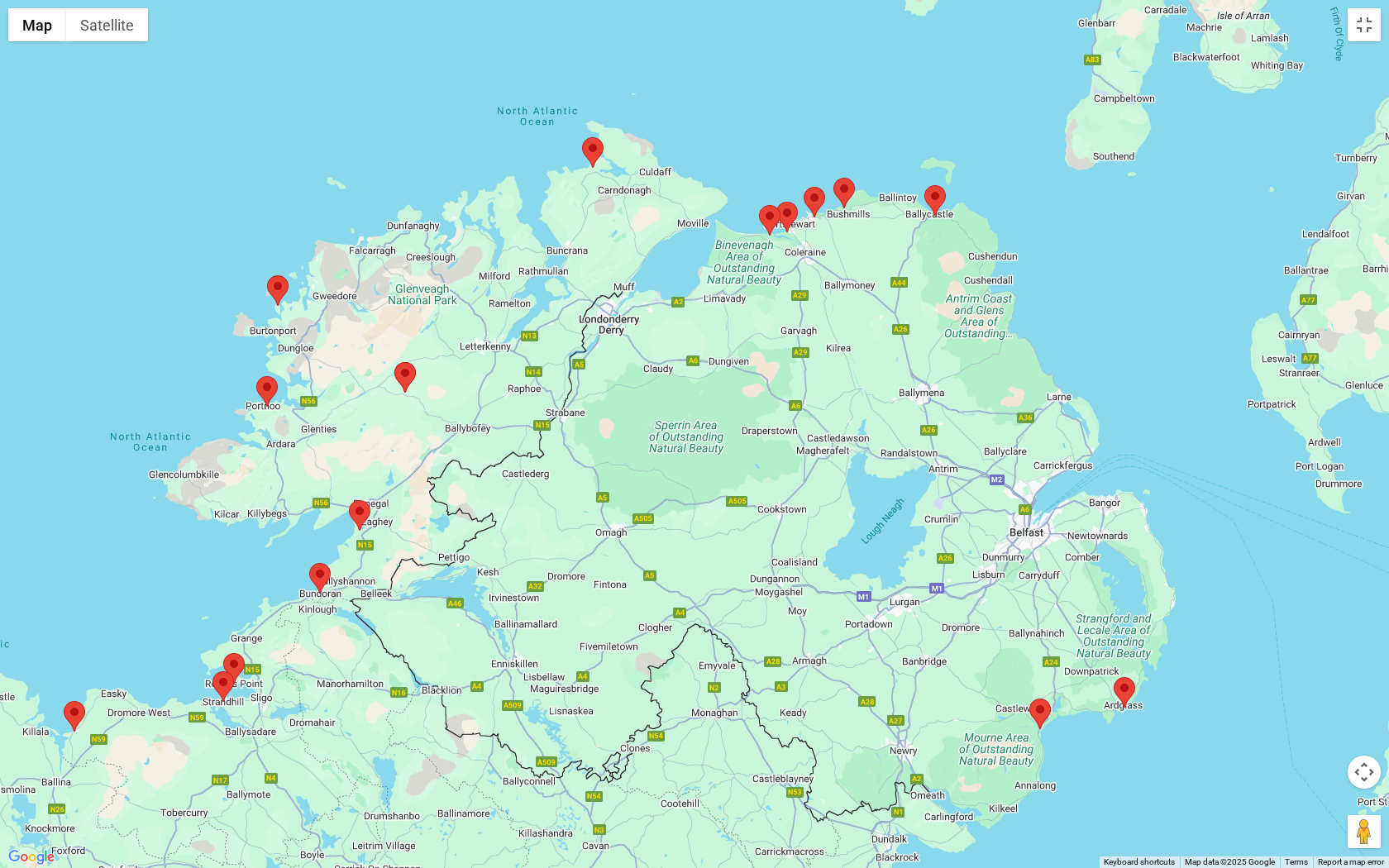
drag, startPoint x: 659, startPoint y: 598, endPoint x: 749, endPoint y: 386, distance: 230.3
click at [749, 386] on div at bounding box center [694, 434] width 1389 height 868
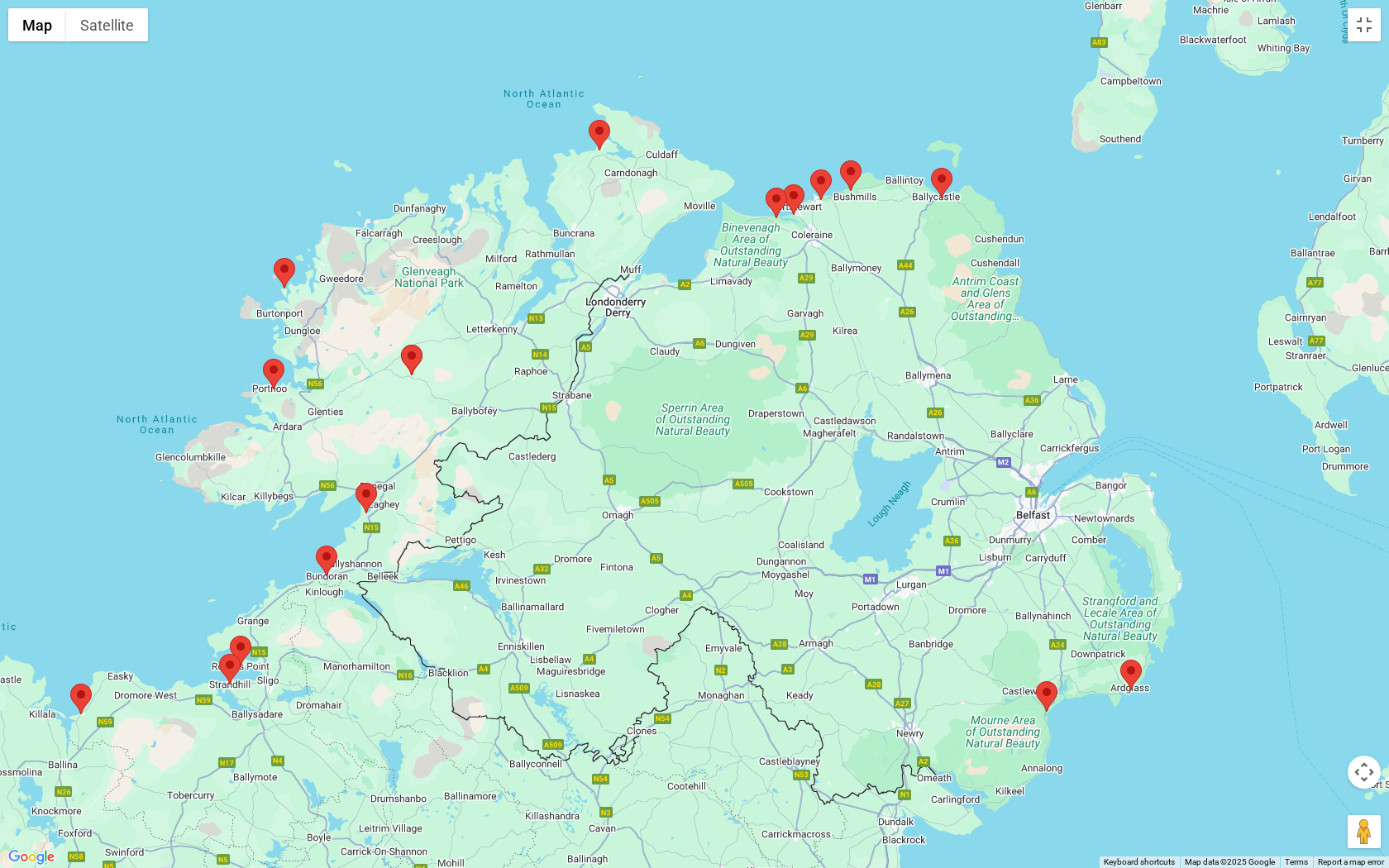
click at [356, 483] on area at bounding box center [356, 483] width 0 height 0
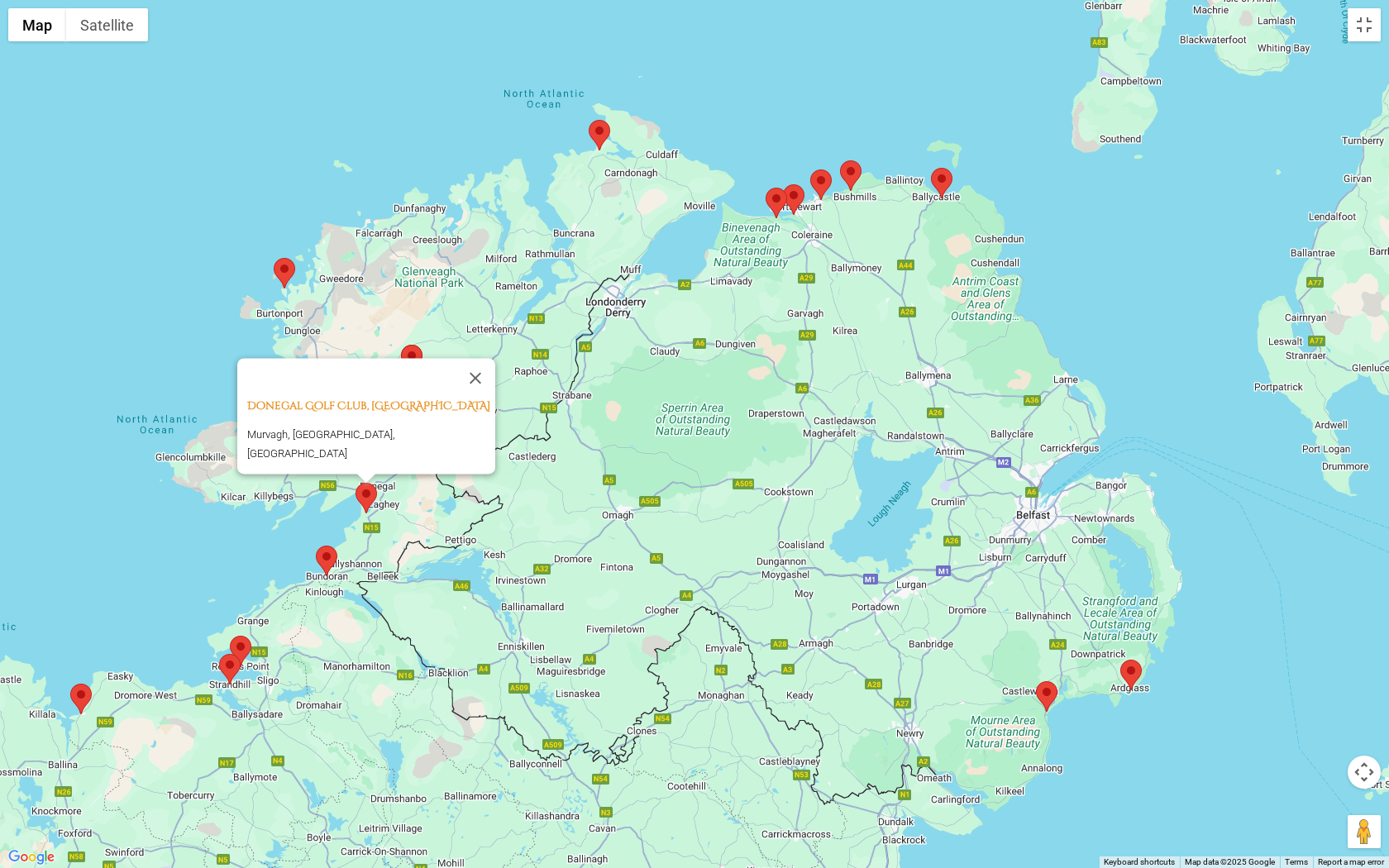
click at [401, 344] on area at bounding box center [401, 344] width 0 height 0
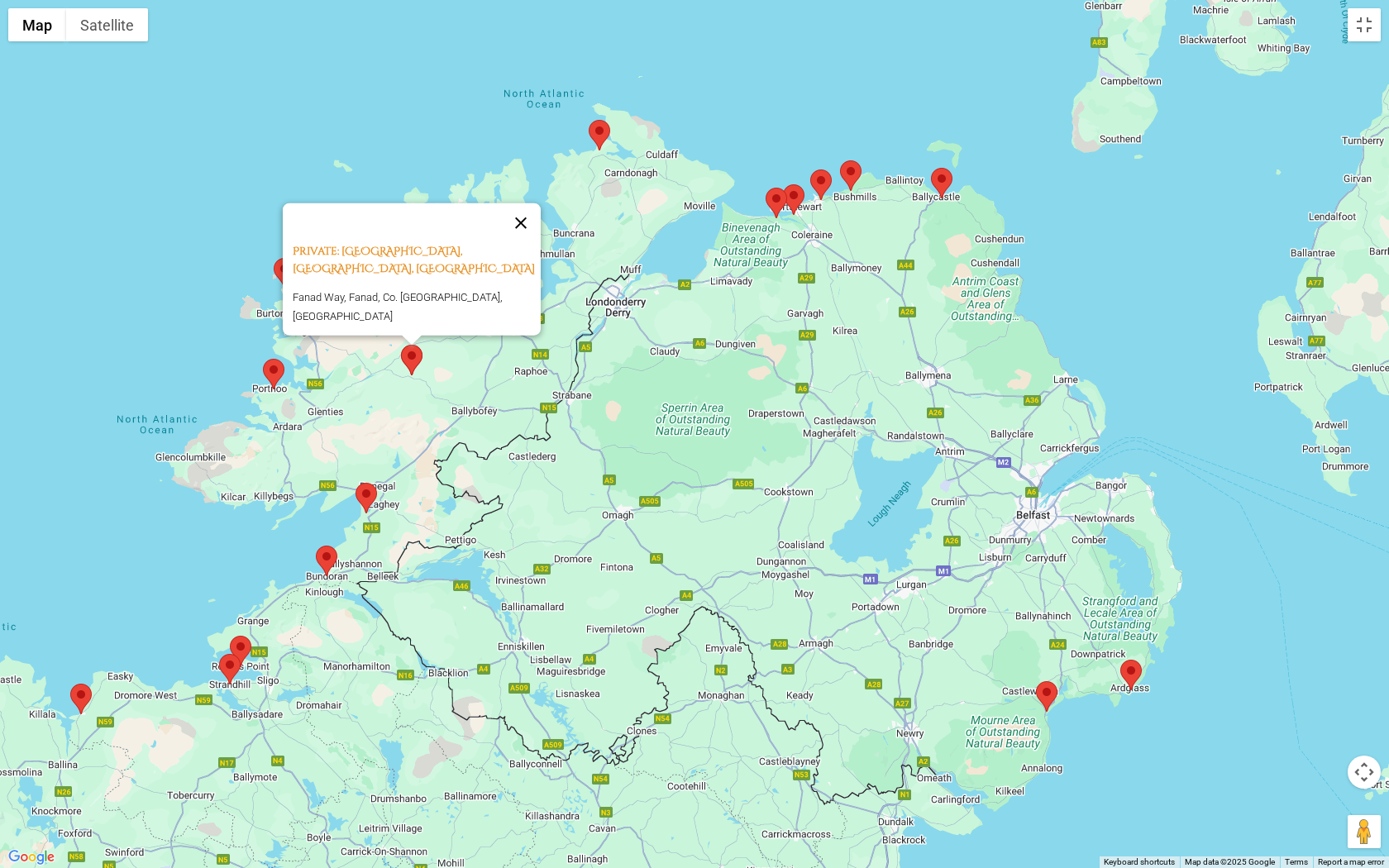
click at [524, 238] on button "Close" at bounding box center [520, 223] width 40 height 40
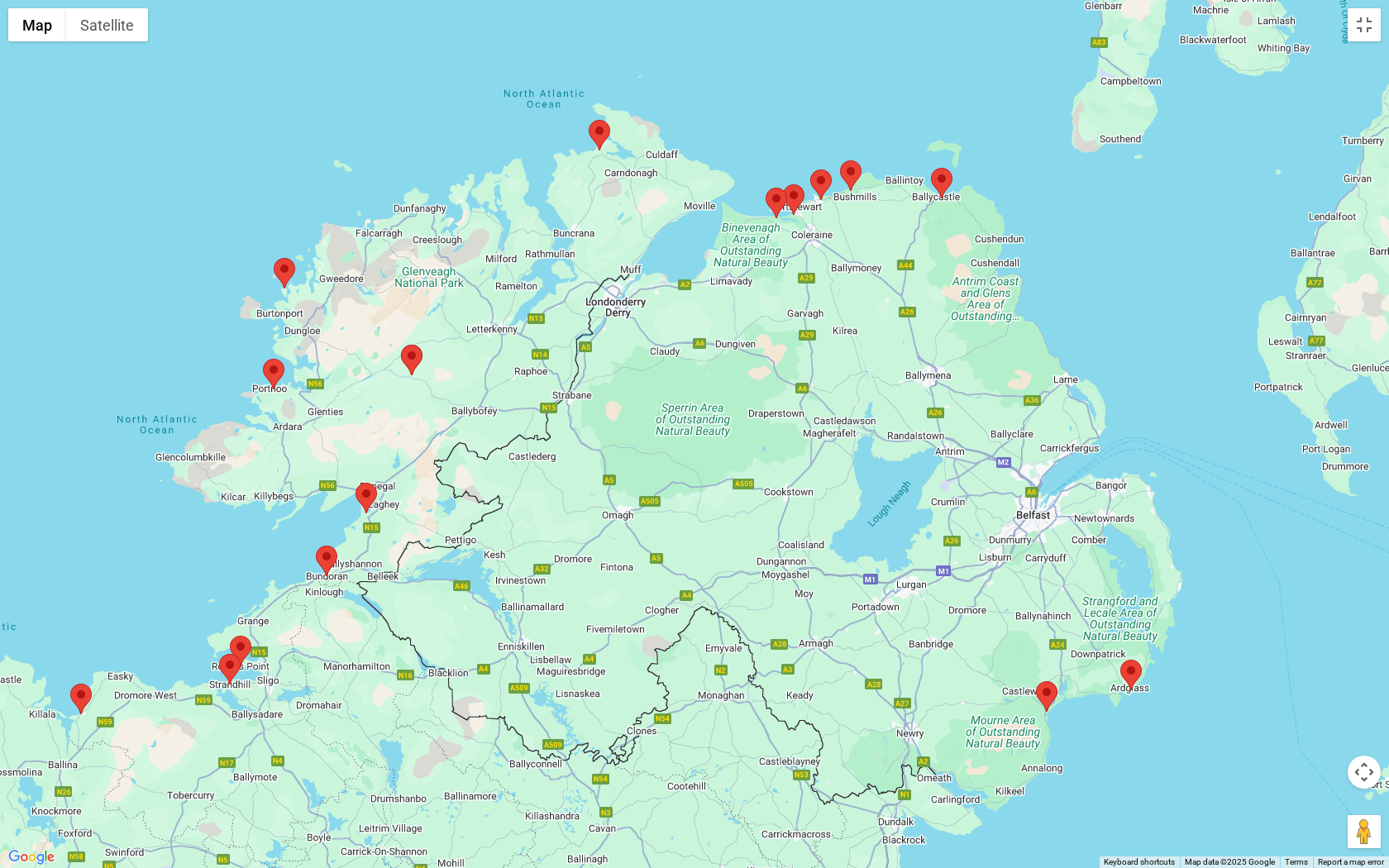
click at [70, 684] on area at bounding box center [70, 684] width 0 height 0
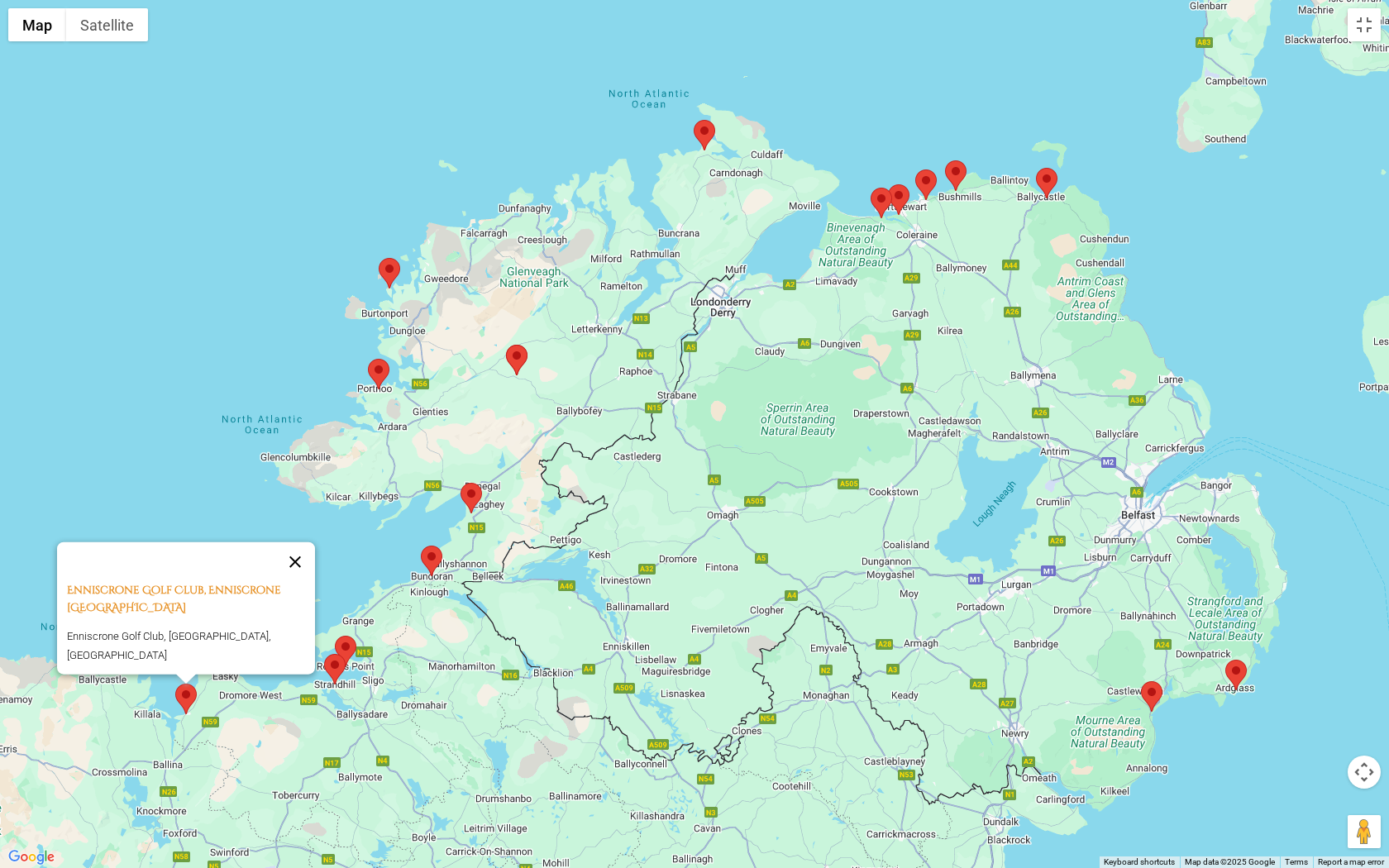
click at [302, 563] on button "Close" at bounding box center [294, 561] width 40 height 40
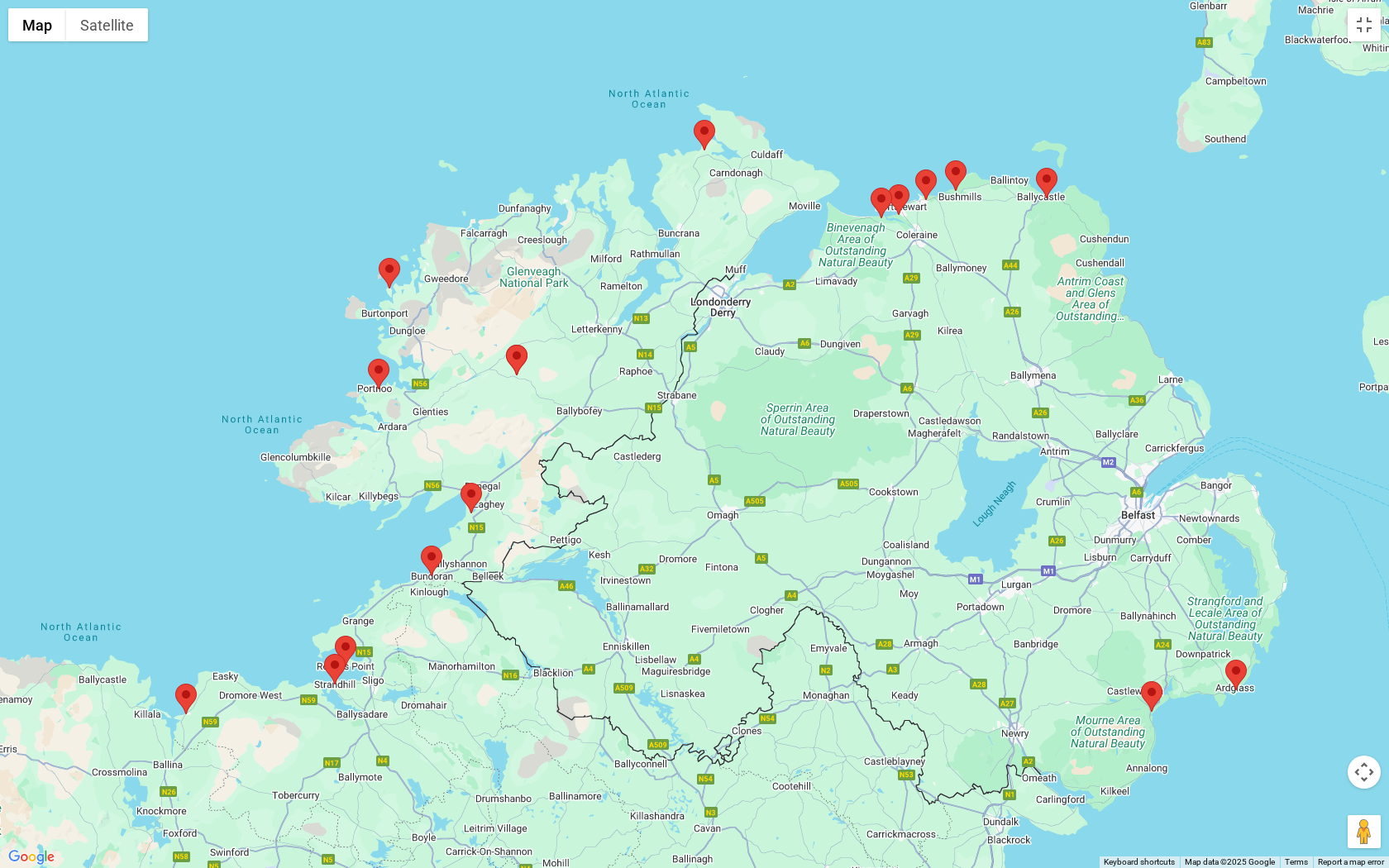
click at [1141, 682] on area at bounding box center [1141, 682] width 0 height 0
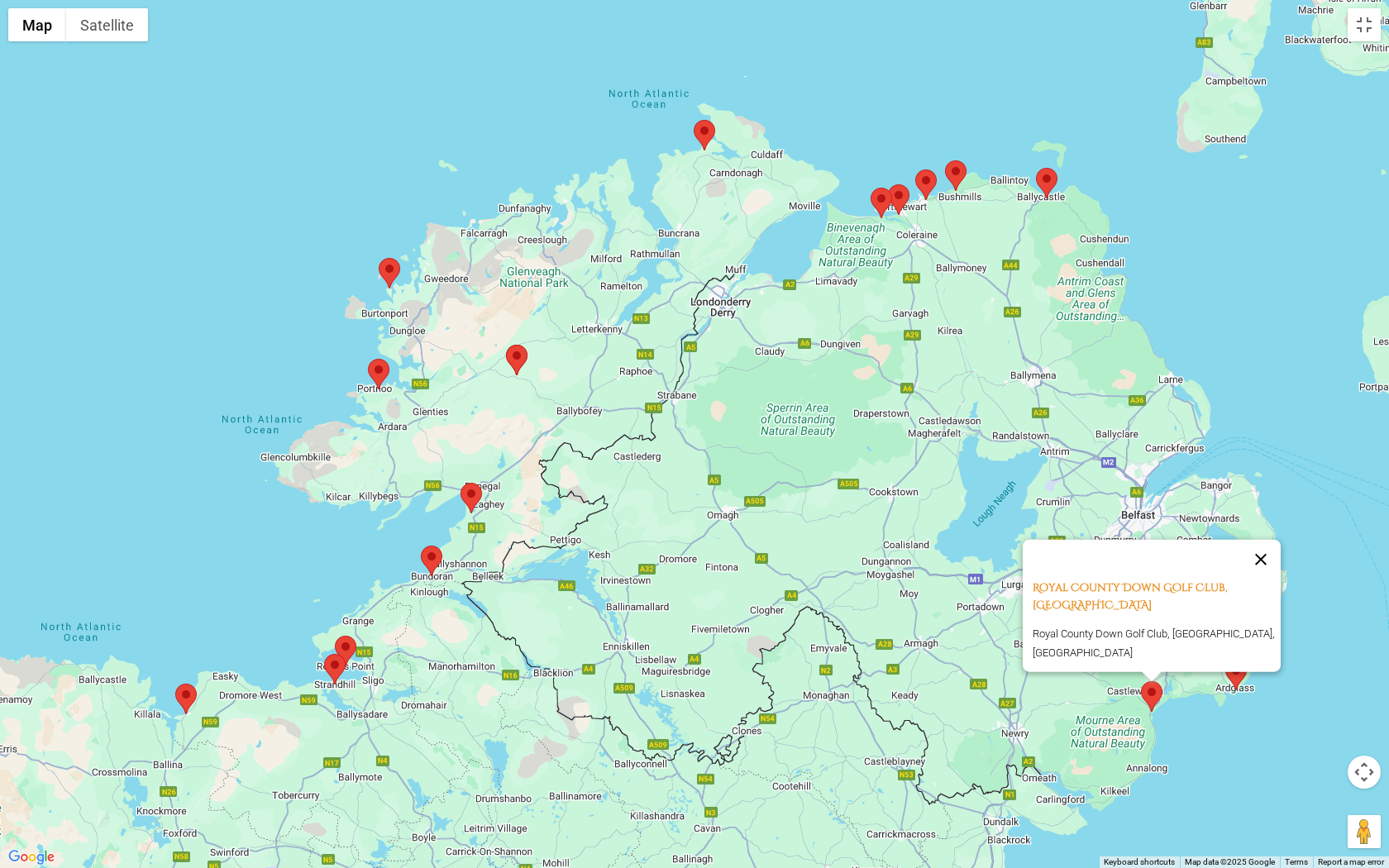
click at [1267, 544] on button "Close" at bounding box center [1261, 560] width 40 height 40
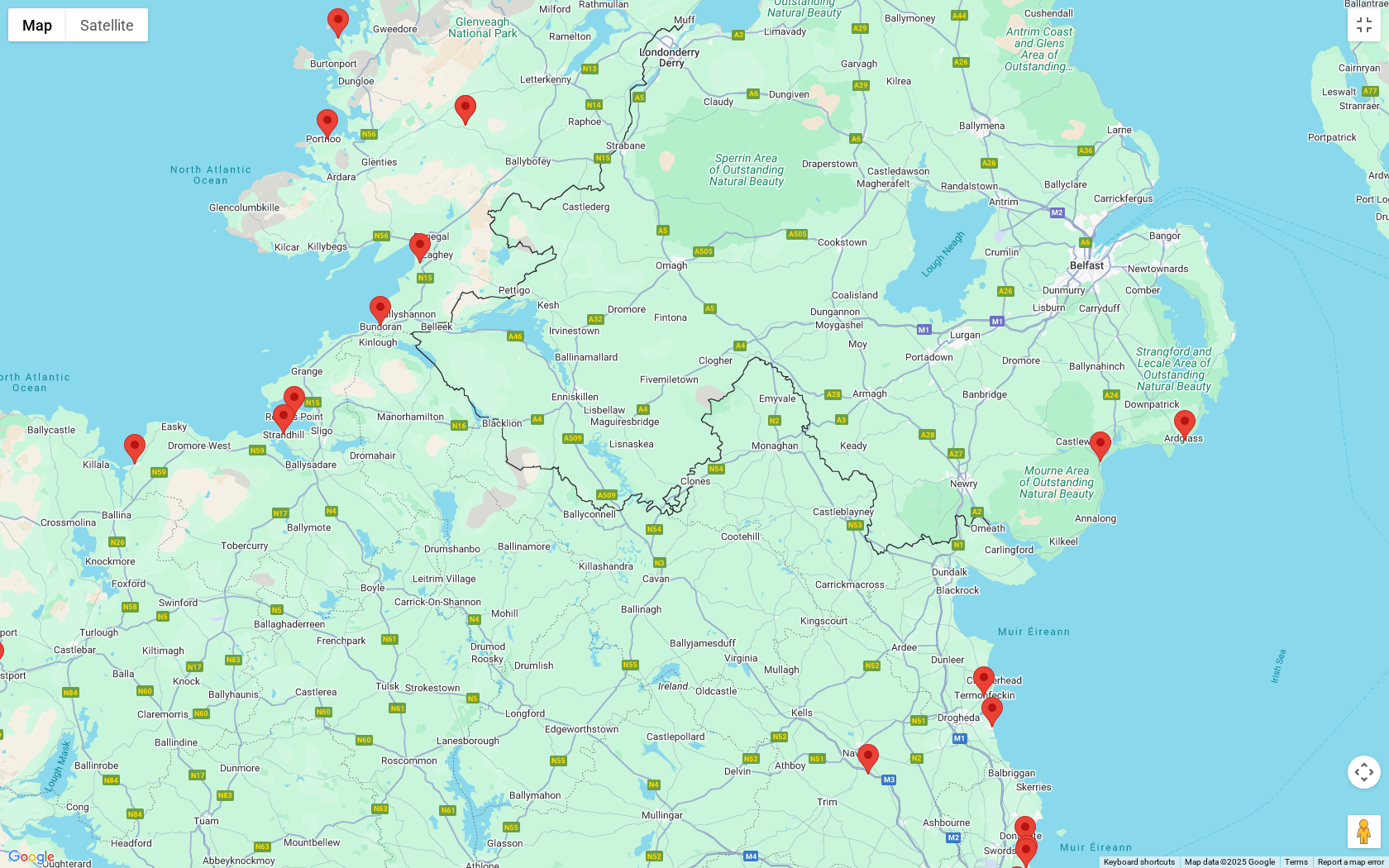
drag, startPoint x: 1259, startPoint y: 737, endPoint x: 1194, endPoint y: 482, distance: 263.2
click at [1202, 482] on div at bounding box center [694, 434] width 1389 height 868
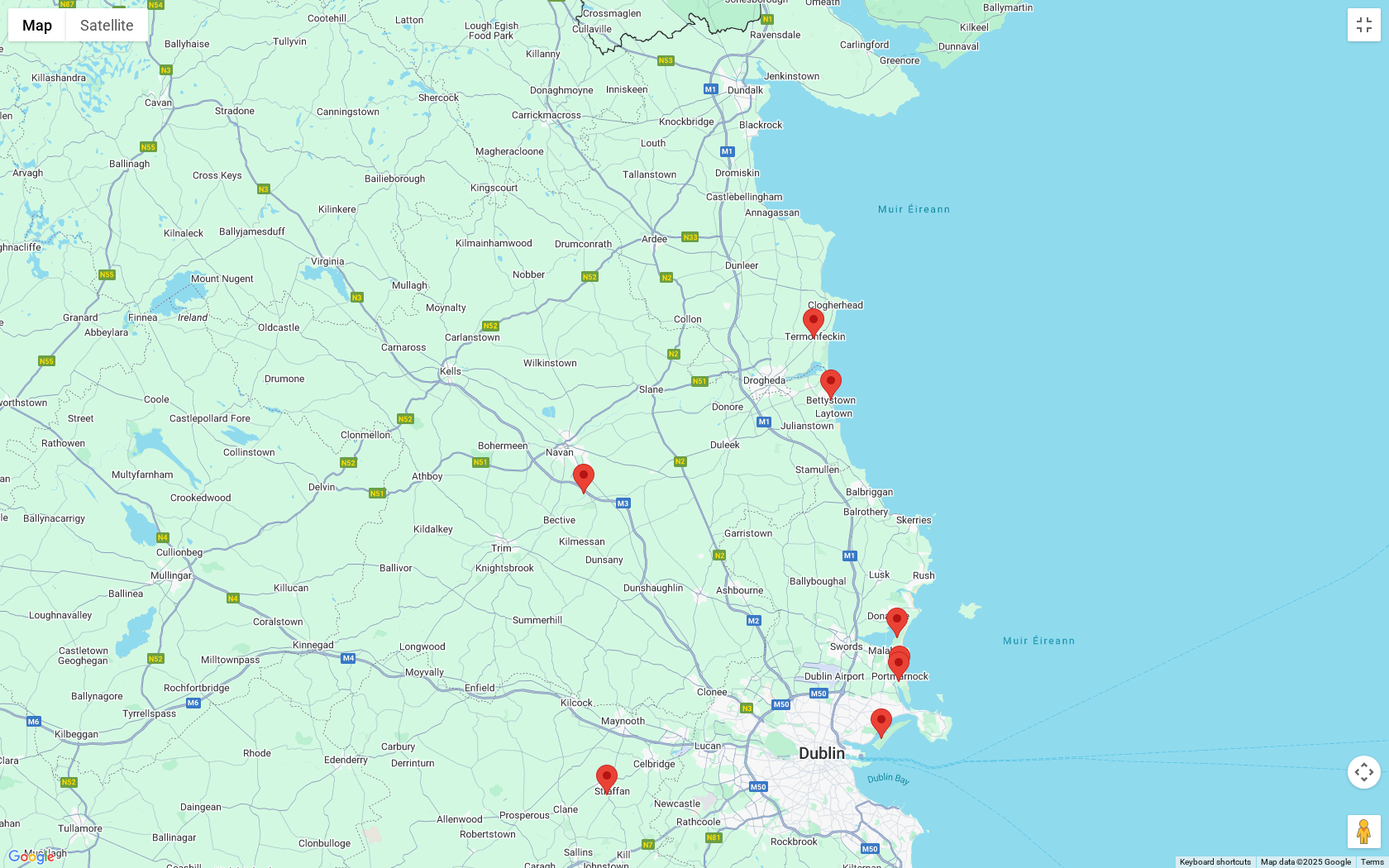
drag, startPoint x: 1054, startPoint y: 626, endPoint x: 969, endPoint y: 373, distance: 266.9
click at [969, 373] on div at bounding box center [694, 434] width 1389 height 868
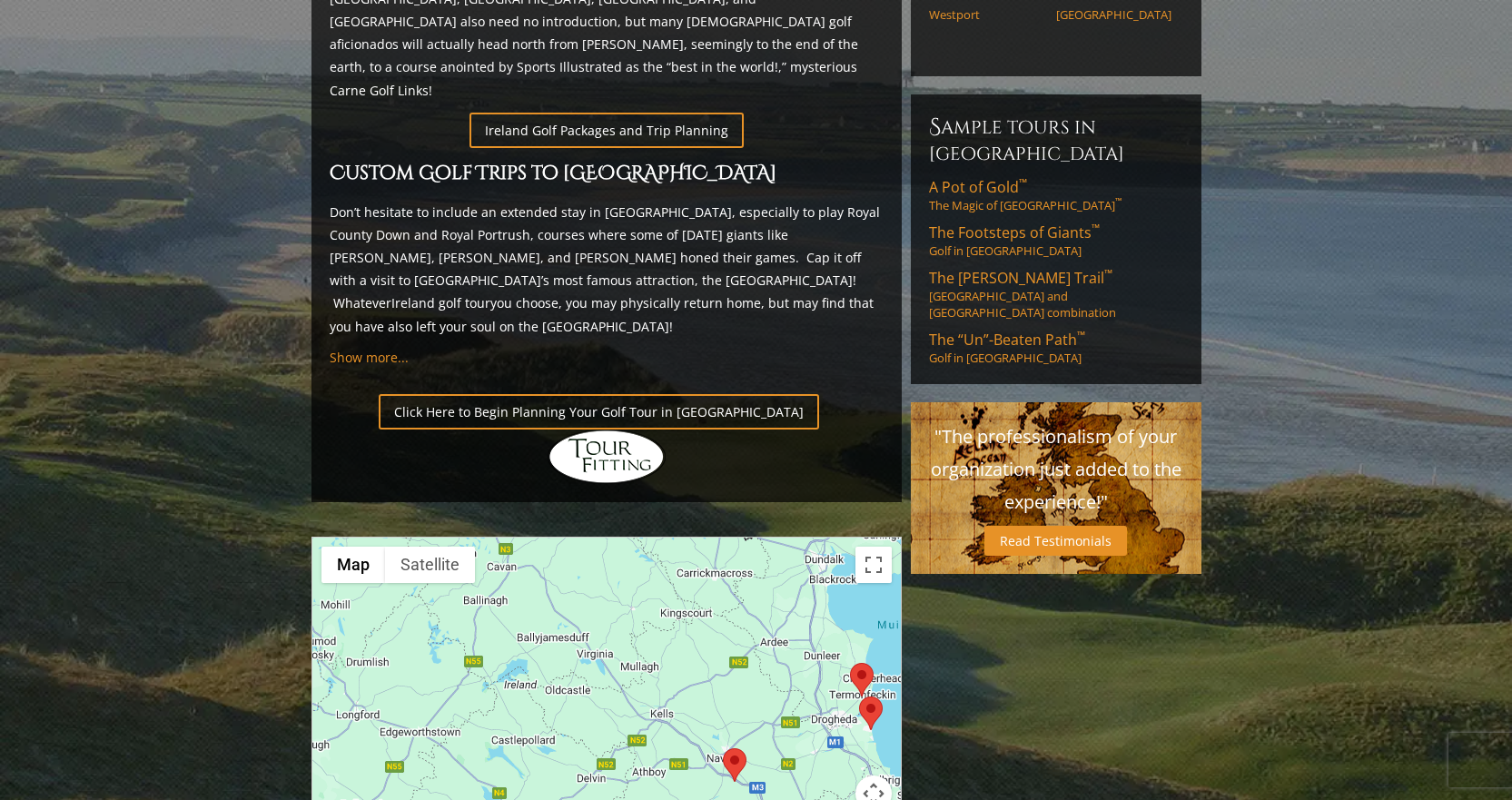
scroll to position [1090, 0]
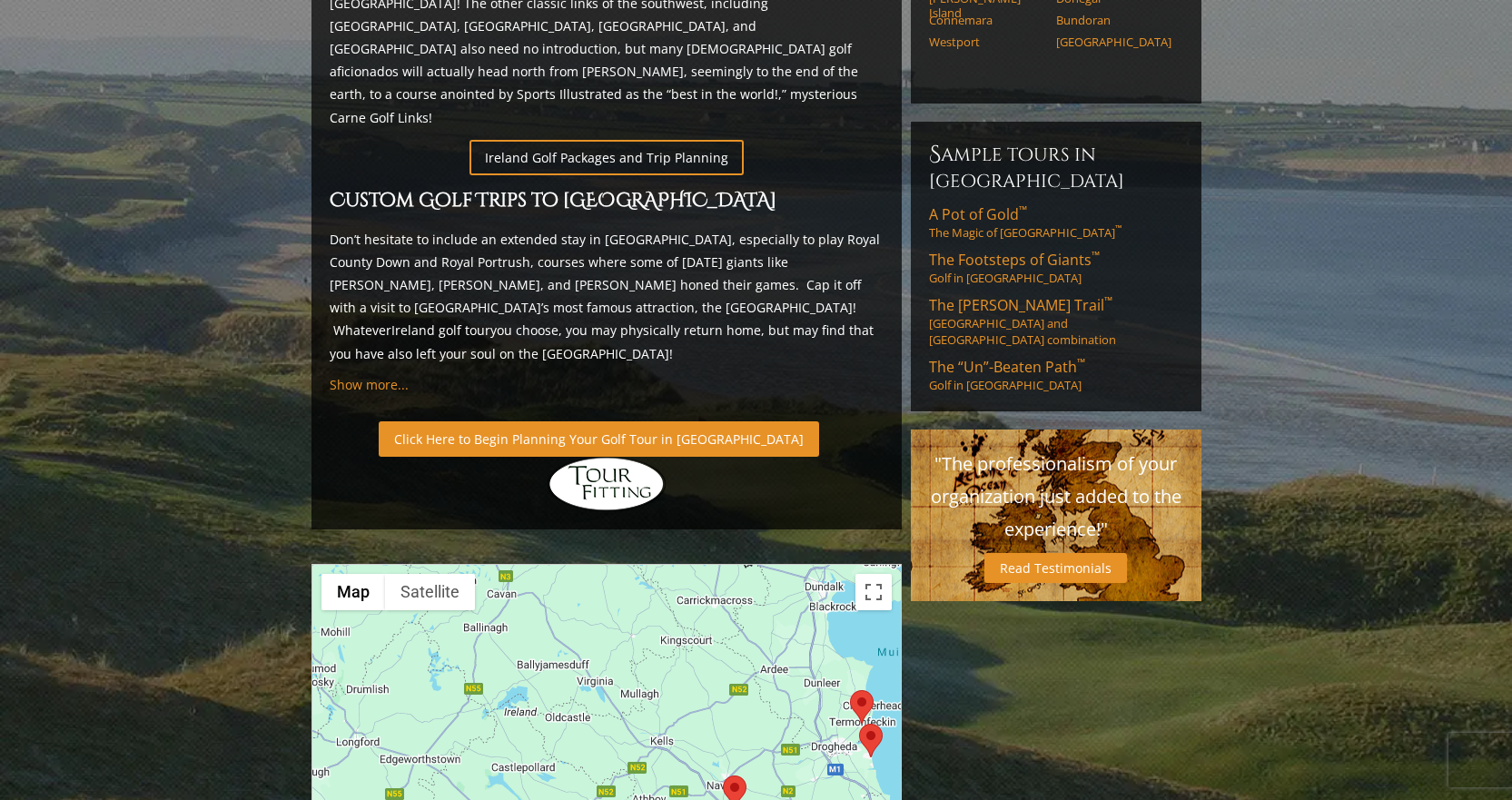
click at [569, 422] on link "Click Here to Begin Planning Your Golf Tour in [GEOGRAPHIC_DATA]" at bounding box center [598, 439] width 440 height 36
